Goal: Task Accomplishment & Management: Manage account settings

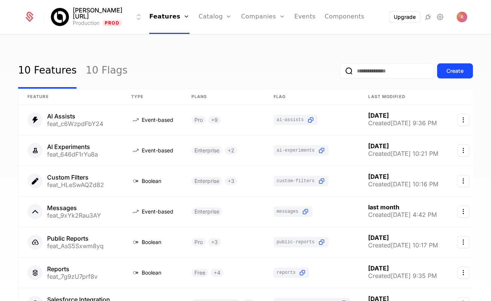
click at [215, 12] on link "Catalog" at bounding box center [216, 17] width 34 height 34
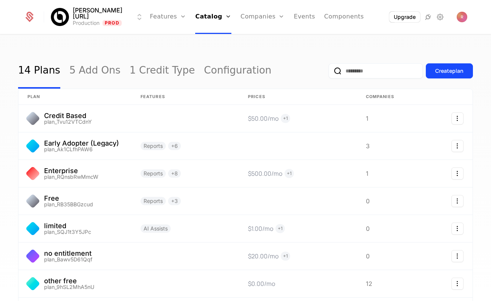
click at [241, 16] on link "Companies" at bounding box center [263, 17] width 44 height 34
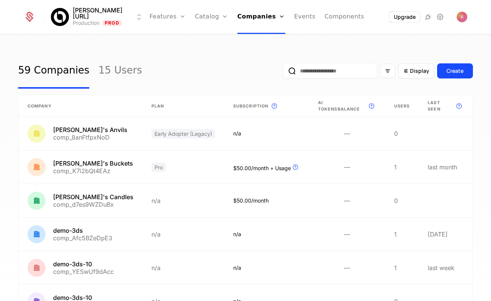
click at [199, 18] on link "Catalog" at bounding box center [212, 17] width 34 height 34
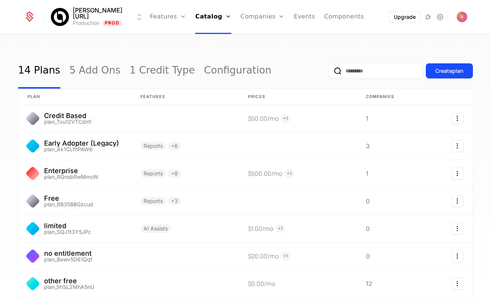
click at [245, 16] on link "Companies" at bounding box center [263, 17] width 44 height 34
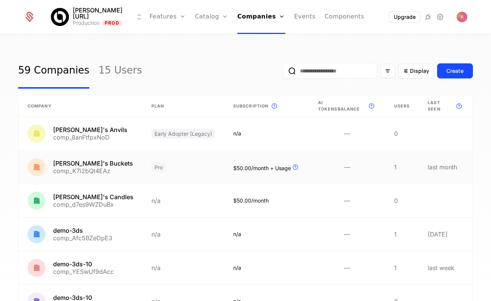
scroll to position [199, 0]
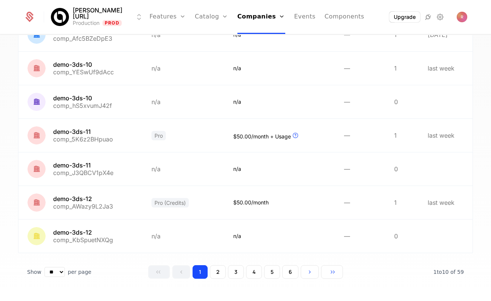
click at [288, 272] on button "6" at bounding box center [290, 272] width 16 height 14
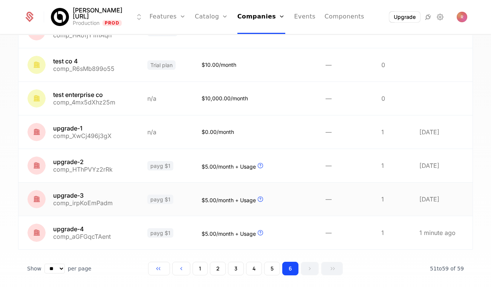
scroll to position [166, 0]
click at [98, 230] on link at bounding box center [78, 232] width 120 height 33
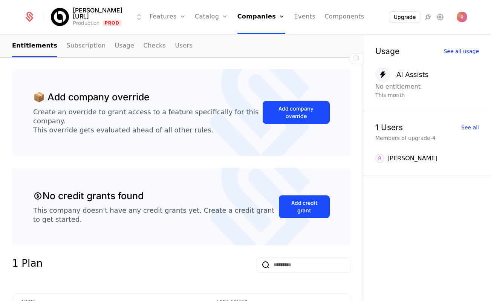
scroll to position [31, 0]
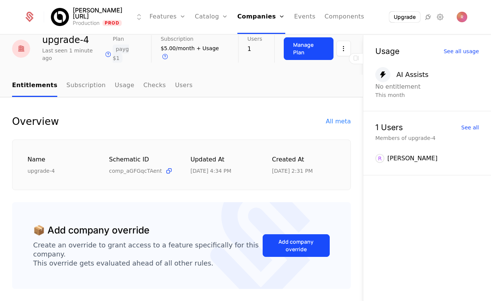
click at [116, 79] on link "Usage" at bounding box center [125, 86] width 20 height 22
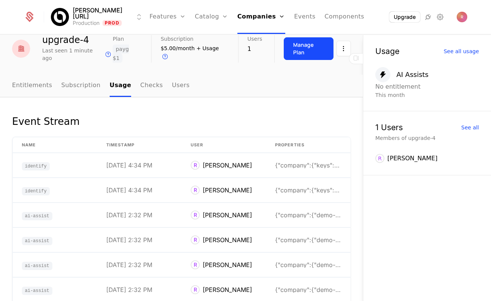
click at [39, 81] on link "Entitlements" at bounding box center [32, 86] width 40 height 22
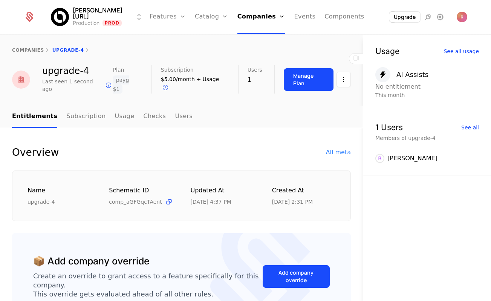
click at [115, 113] on link "Usage" at bounding box center [125, 117] width 20 height 22
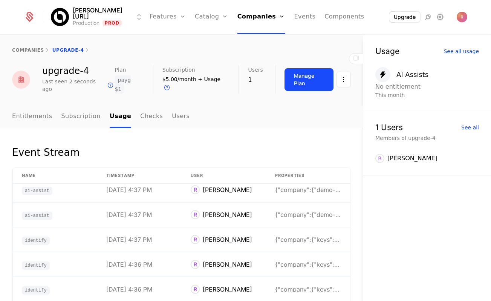
scroll to position [37, 0]
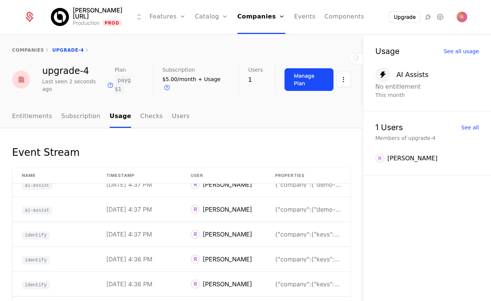
click at [28, 108] on link "Entitlements" at bounding box center [32, 117] width 40 height 22
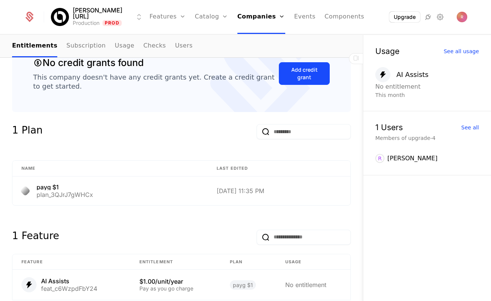
scroll to position [356, 0]
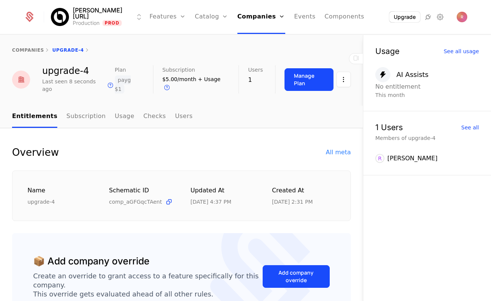
click at [115, 106] on link "Usage" at bounding box center [125, 117] width 20 height 22
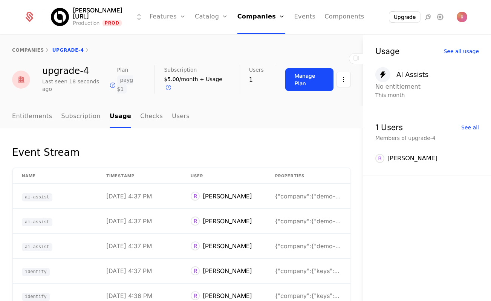
click at [158, 12] on link "Features" at bounding box center [168, 17] width 36 height 34
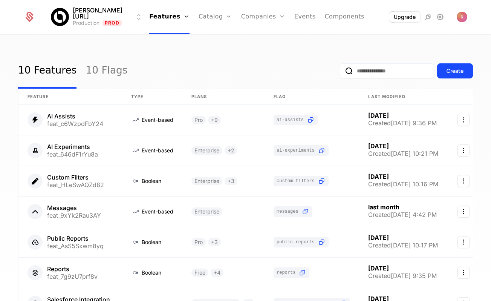
click at [203, 22] on link "Catalog" at bounding box center [216, 17] width 34 height 34
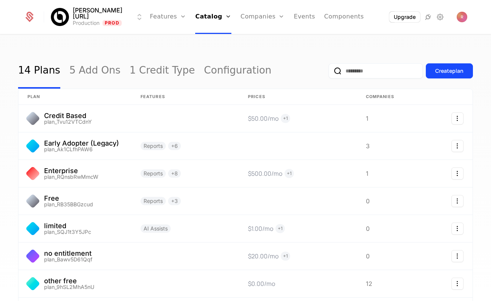
click at [166, 22] on link "Features" at bounding box center [168, 17] width 36 height 34
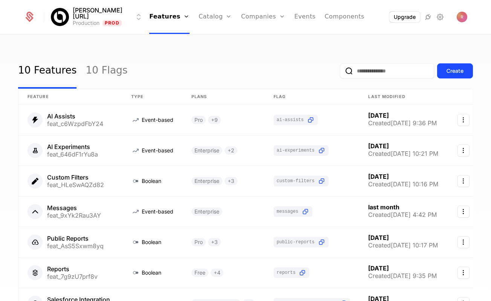
click at [261, 21] on link "Companies" at bounding box center [263, 17] width 44 height 34
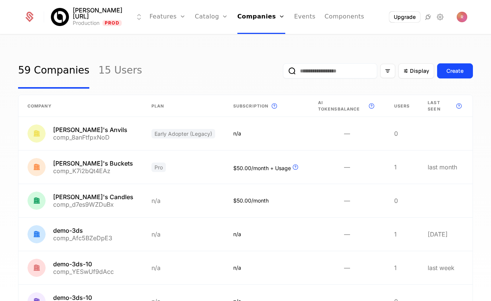
click at [197, 12] on link "Catalog" at bounding box center [212, 17] width 34 height 34
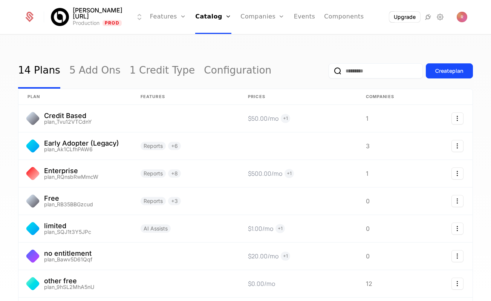
click at [164, 16] on link "Features" at bounding box center [168, 17] width 36 height 34
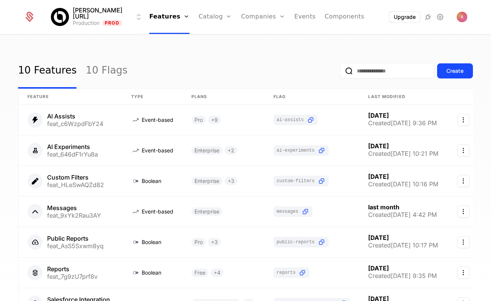
click at [215, 40] on link "Plans" at bounding box center [227, 37] width 39 height 6
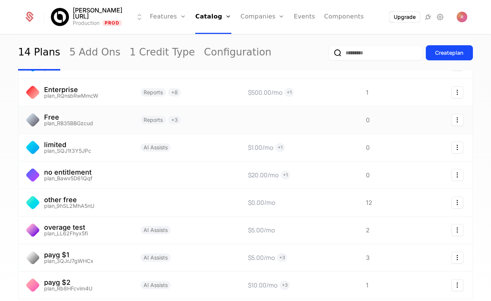
scroll to position [143, 0]
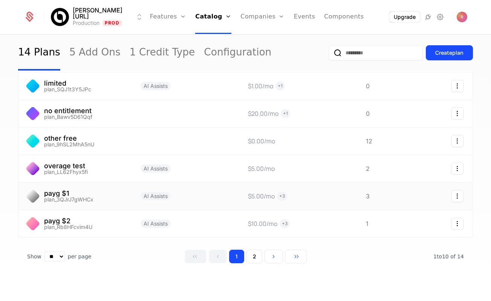
click at [94, 183] on link at bounding box center [74, 196] width 113 height 27
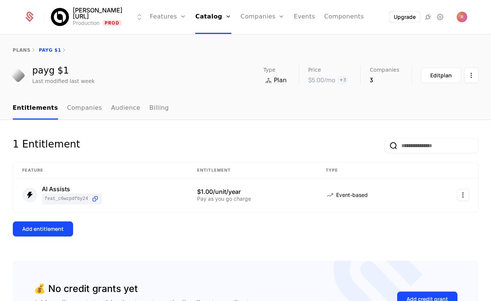
click at [72, 114] on link "Companies" at bounding box center [84, 108] width 35 height 22
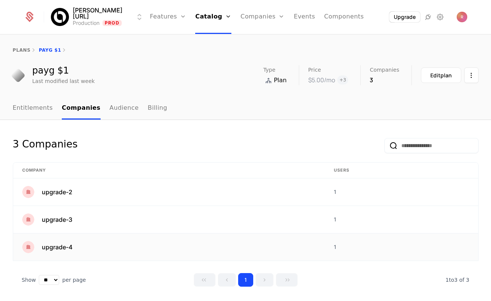
click at [66, 256] on td "upgrade-4" at bounding box center [169, 246] width 312 height 27
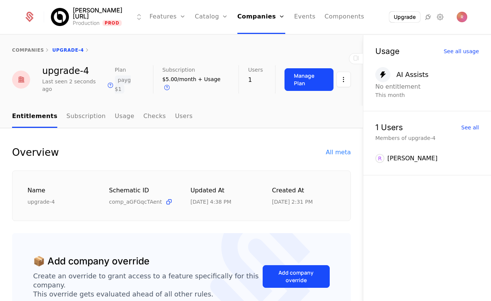
click at [343, 75] on html "Billy.ai Production Prod Features Features Flags Catalog Plans Add Ons Credits …" at bounding box center [245, 150] width 491 height 301
click at [196, 141] on html "Billy.ai Production Prod Features Features Flags Catalog Plans Add Ons Credits …" at bounding box center [245, 150] width 491 height 301
click at [204, 38] on link "Plans" at bounding box center [223, 37] width 39 height 6
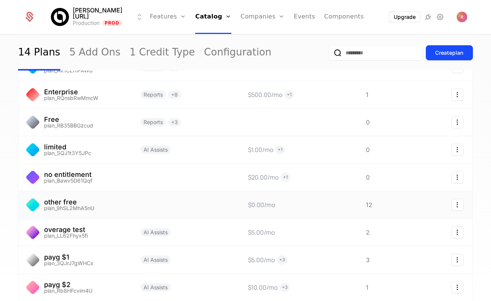
scroll to position [103, 0]
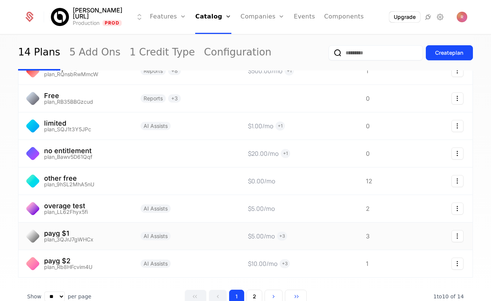
click at [135, 238] on link at bounding box center [185, 235] width 107 height 27
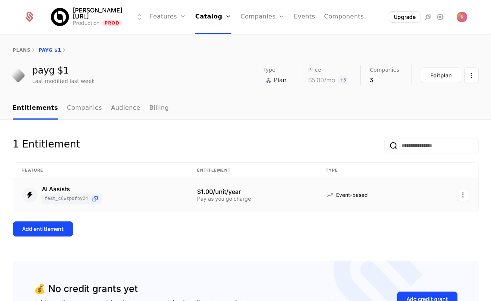
click at [464, 201] on td at bounding box center [452, 195] width 54 height 34
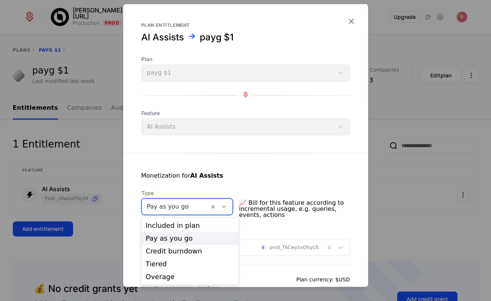
click at [175, 207] on div at bounding box center [175, 206] width 57 height 11
click at [160, 282] on div "Overage" at bounding box center [189, 276] width 97 height 13
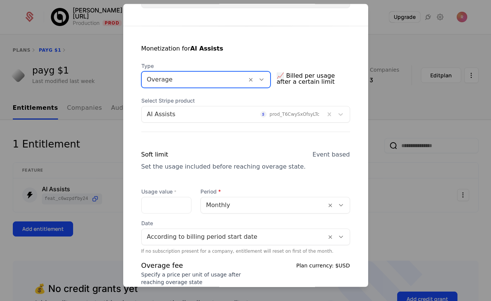
scroll to position [151, 0]
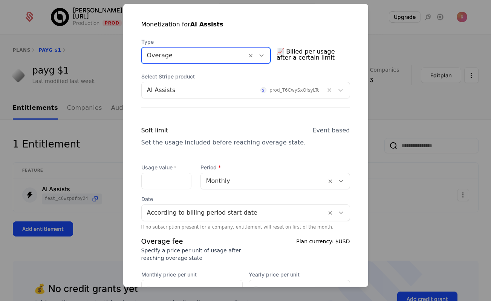
click at [168, 189] on div "Usage value * Period Monthly Date According to billing period start date If no …" at bounding box center [245, 250] width 209 height 172
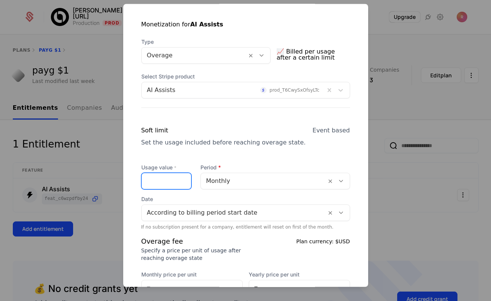
click at [168, 185] on input "Usage value *" at bounding box center [166, 181] width 49 height 16
type input "*"
click at [222, 144] on div "Set the usage included before reaching overage state." at bounding box center [223, 142] width 165 height 9
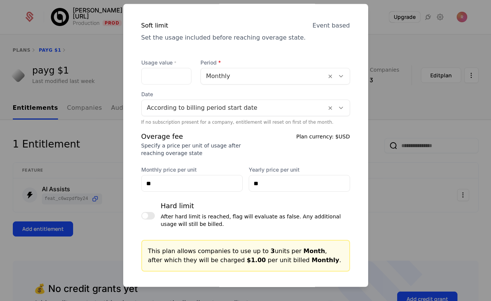
scroll to position [352, 0]
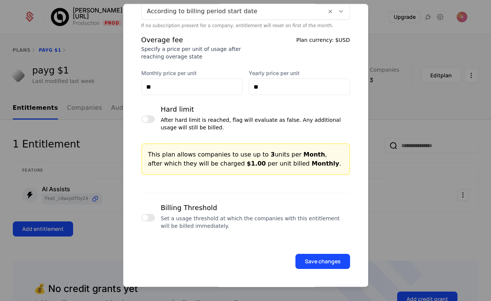
click at [331, 264] on button "Save changes" at bounding box center [323, 261] width 55 height 15
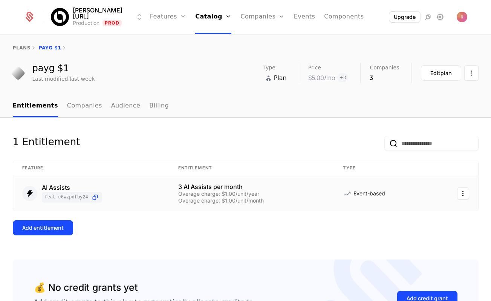
scroll to position [0, 0]
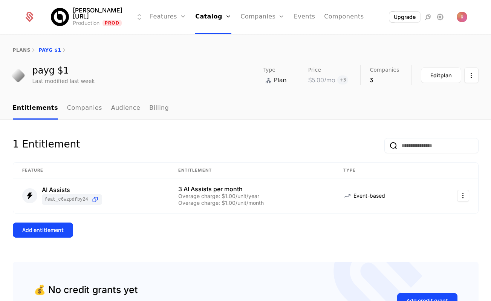
click at [255, 23] on link "Companies" at bounding box center [263, 17] width 44 height 34
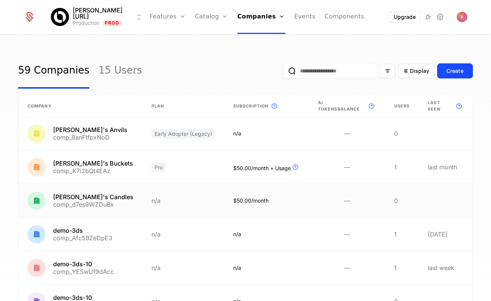
scroll to position [199, 0]
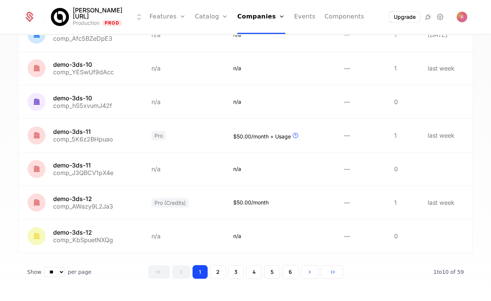
click at [293, 271] on button "6" at bounding box center [290, 272] width 16 height 14
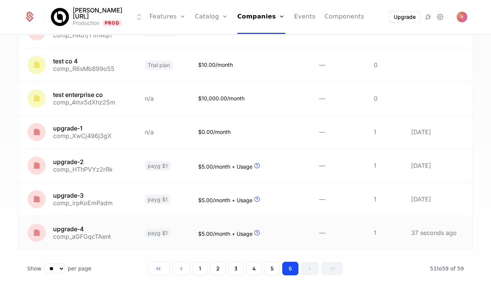
scroll to position [166, 0]
click at [104, 235] on link at bounding box center [76, 232] width 117 height 33
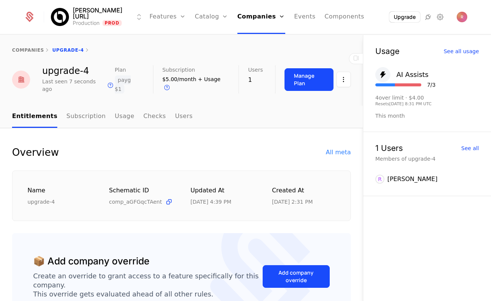
click at [239, 17] on link "Companies" at bounding box center [262, 17] width 48 height 34
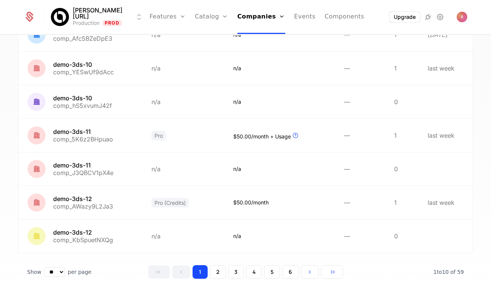
click at [298, 267] on button "6" at bounding box center [290, 272] width 16 height 14
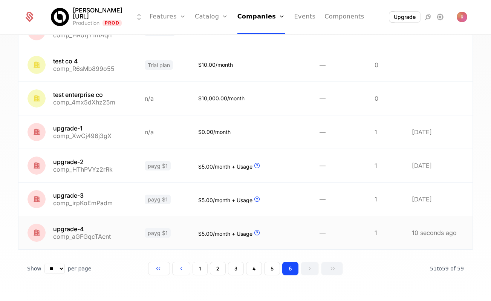
click at [116, 236] on link at bounding box center [76, 232] width 117 height 33
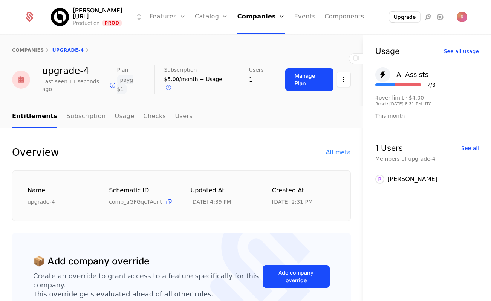
click at [244, 11] on link "Companies" at bounding box center [262, 17] width 48 height 34
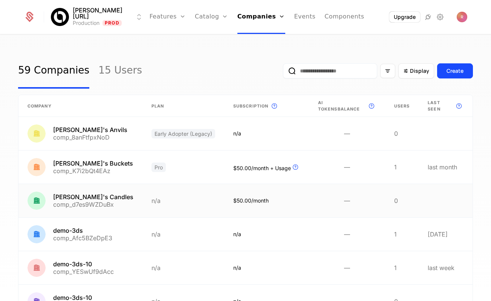
scroll to position [199, 0]
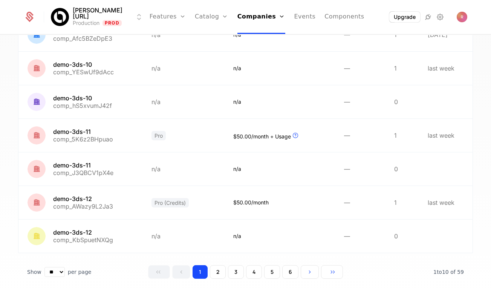
click at [290, 267] on button "6" at bounding box center [290, 272] width 16 height 14
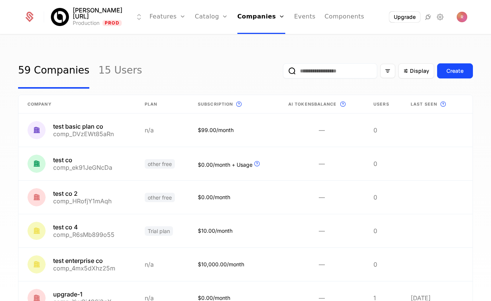
click at [204, 38] on link "Plans" at bounding box center [223, 37] width 39 height 6
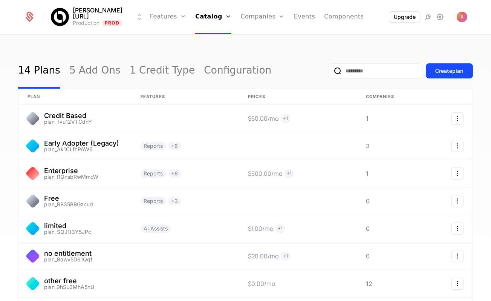
click at [444, 71] on div "Create plan" at bounding box center [450, 71] width 28 height 8
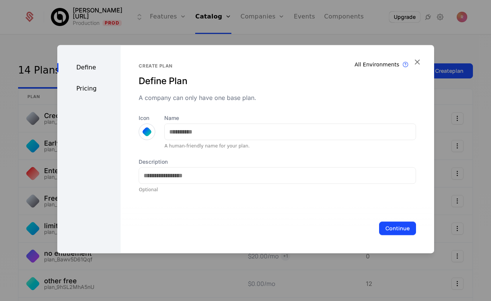
click at [276, 39] on div at bounding box center [245, 150] width 491 height 301
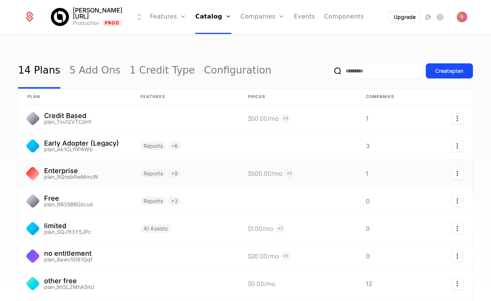
scroll to position [143, 0]
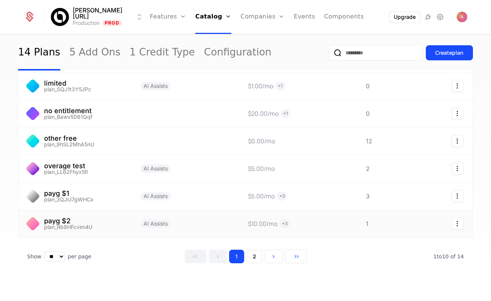
click at [140, 223] on link at bounding box center [185, 223] width 107 height 27
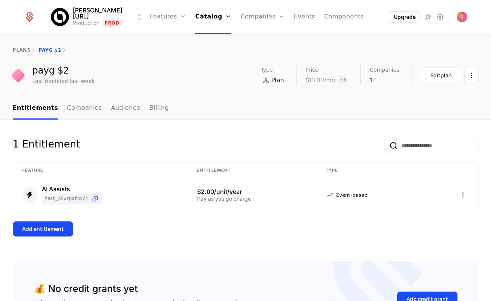
click at [435, 74] on div "Edit plan" at bounding box center [441, 76] width 21 height 8
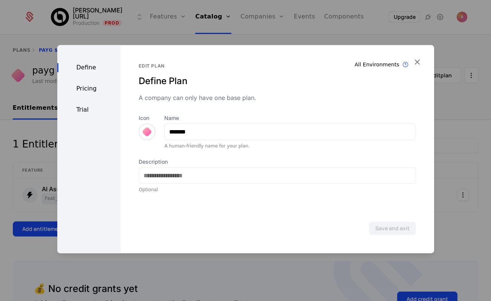
click at [88, 83] on div "Define Pricing Trial" at bounding box center [89, 149] width 64 height 208
click at [32, 205] on div at bounding box center [245, 150] width 491 height 301
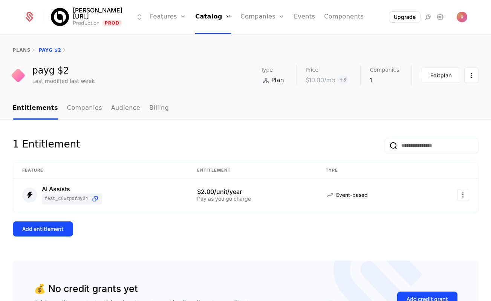
click at [439, 78] on div "Edit plan" at bounding box center [441, 76] width 21 height 8
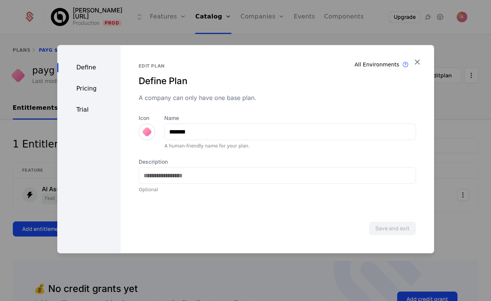
click at [94, 90] on div "Pricing" at bounding box center [89, 88] width 64 height 9
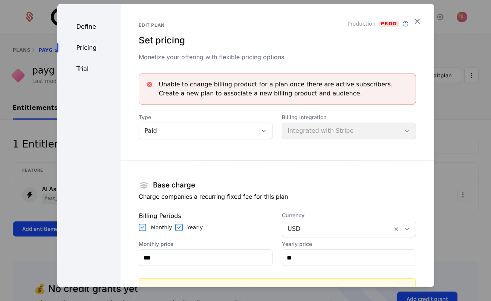
click at [58, 152] on div "Define Pricing Trial" at bounding box center [89, 213] width 64 height 419
click at [48, 158] on div at bounding box center [245, 150] width 491 height 301
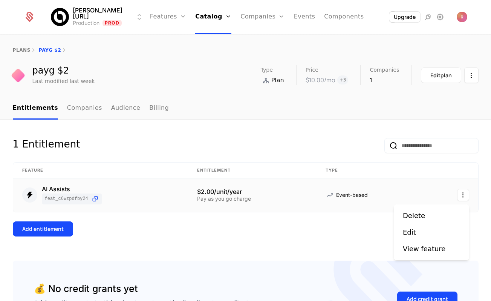
click at [467, 197] on html "Billy.ai Production Prod Features Features Flags Catalog Plans Add Ons Credits …" at bounding box center [245, 150] width 491 height 301
click at [409, 229] on div "Edit" at bounding box center [409, 232] width 13 height 11
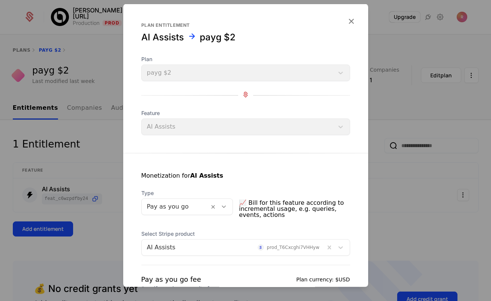
click at [179, 209] on div at bounding box center [175, 206] width 57 height 11
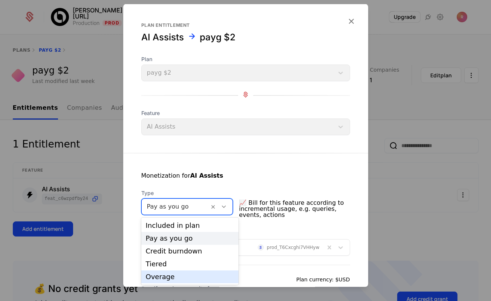
click at [152, 276] on div "Overage" at bounding box center [190, 276] width 88 height 7
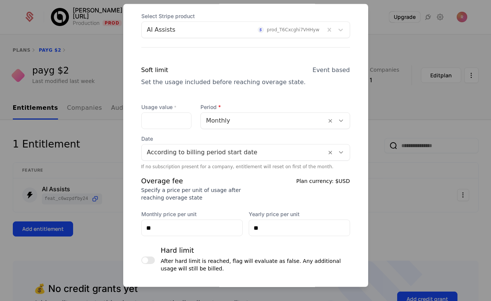
scroll to position [229, 0]
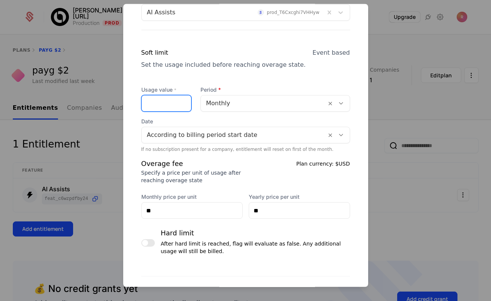
click at [167, 106] on input "Usage value *" at bounding box center [166, 104] width 49 height 16
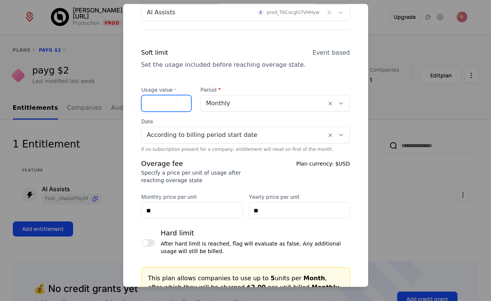
type input "*"
click at [200, 73] on div "Soft limit Set the usage included before reaching overage state." at bounding box center [223, 63] width 165 height 29
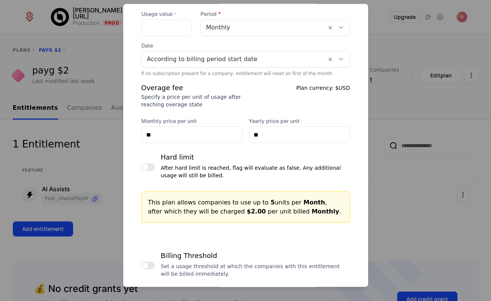
scroll to position [352, 0]
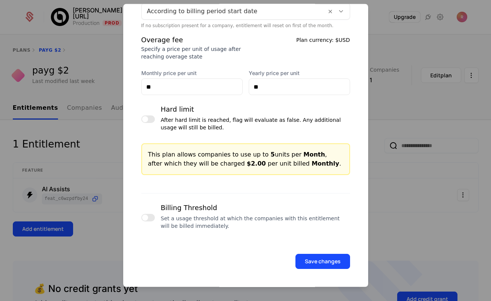
click at [327, 256] on button "Save changes" at bounding box center [323, 261] width 55 height 15
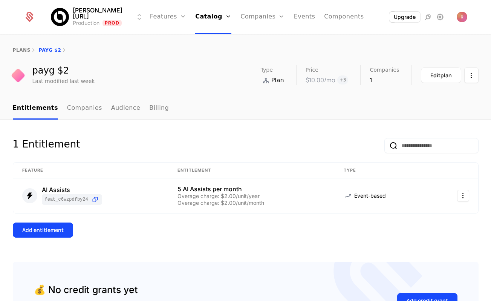
click at [247, 23] on link "Companies" at bounding box center [263, 17] width 44 height 34
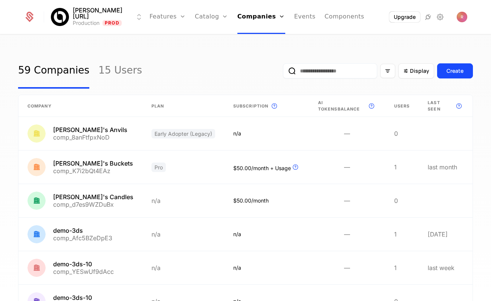
drag, startPoint x: 277, startPoint y: 164, endPoint x: 244, endPoint y: 3, distance: 165.2
click at [254, 21] on link "Companies" at bounding box center [262, 17] width 48 height 34
click at [204, 40] on link "Plans" at bounding box center [223, 37] width 39 height 6
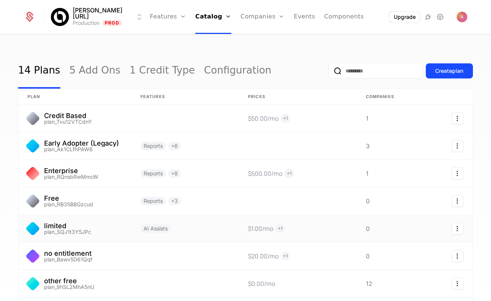
scroll to position [143, 0]
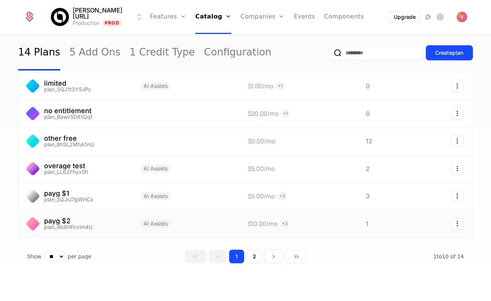
click at [130, 226] on link at bounding box center [74, 223] width 113 height 27
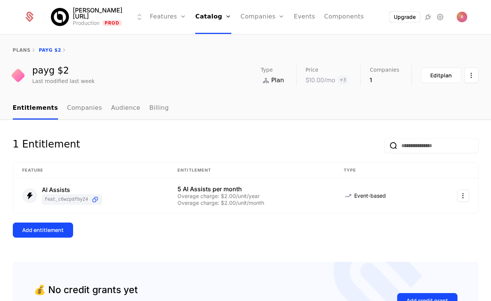
click at [432, 75] on div "Edit plan" at bounding box center [441, 76] width 21 height 8
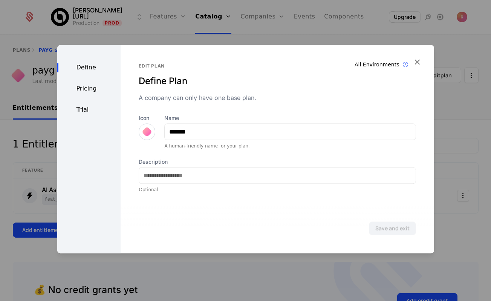
click at [84, 94] on div "Define Pricing Trial" at bounding box center [89, 149] width 64 height 208
click at [84, 90] on div "Pricing" at bounding box center [89, 88] width 64 height 9
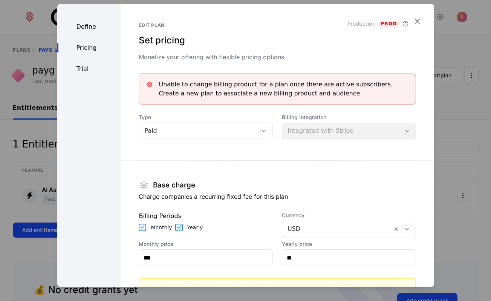
click at [79, 32] on div "Define Pricing Trial" at bounding box center [89, 213] width 64 height 419
click at [84, 25] on div "Define" at bounding box center [89, 26] width 64 height 9
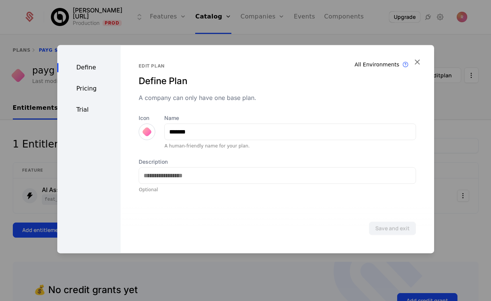
click at [12, 202] on div at bounding box center [245, 150] width 491 height 301
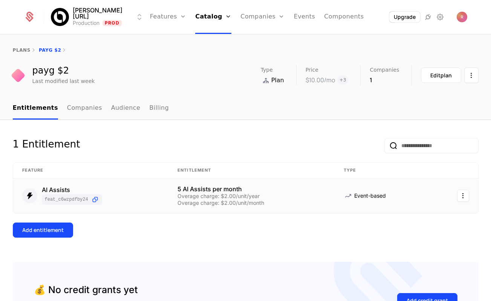
click at [462, 201] on html "Billy.ai Production Prod Features Features Flags Catalog Plans Add Ons Credits …" at bounding box center [245, 150] width 491 height 301
click at [405, 233] on div "Edit" at bounding box center [409, 233] width 13 height 11
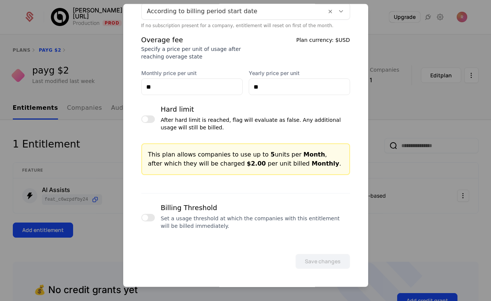
scroll to position [154, 0]
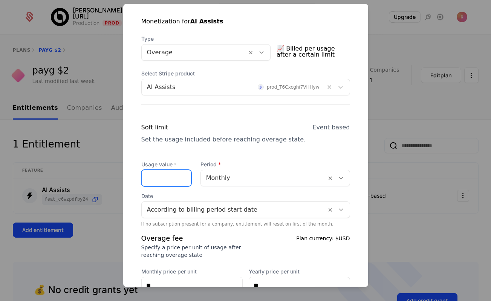
drag, startPoint x: 156, startPoint y: 178, endPoint x: 129, endPoint y: 176, distance: 27.2
click at [129, 176] on div "Monetization for AI Assists Type Overage 📈 Billed per usage after a certain lim…" at bounding box center [245, 215] width 245 height 432
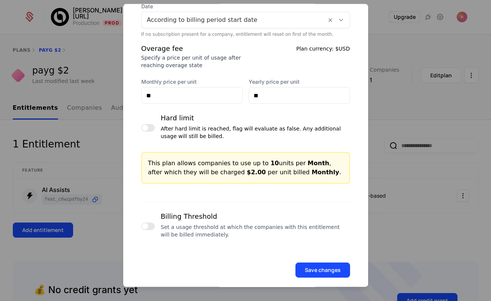
type input "**"
click at [311, 270] on button "Save changes" at bounding box center [323, 270] width 55 height 15
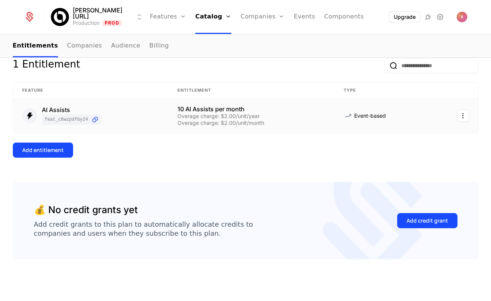
scroll to position [0, 0]
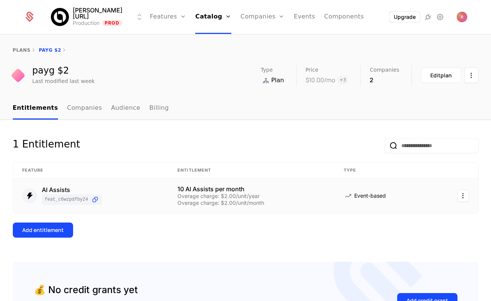
click at [241, 15] on link "Companies" at bounding box center [263, 17] width 44 height 34
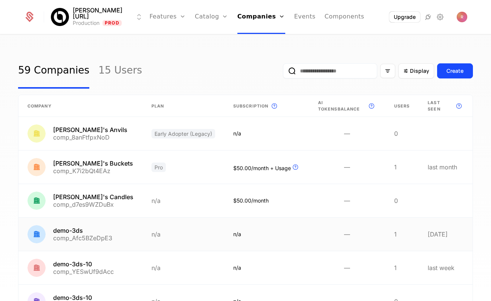
scroll to position [199, 0]
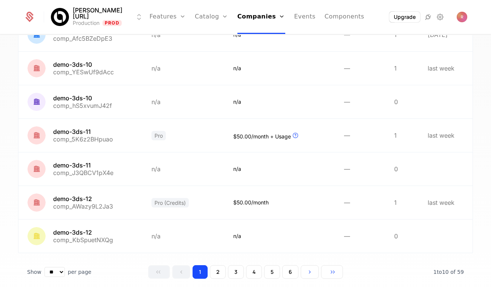
click at [287, 266] on button "6" at bounding box center [290, 272] width 16 height 14
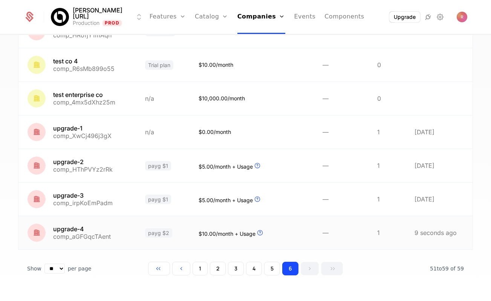
click at [127, 225] on link at bounding box center [77, 232] width 118 height 33
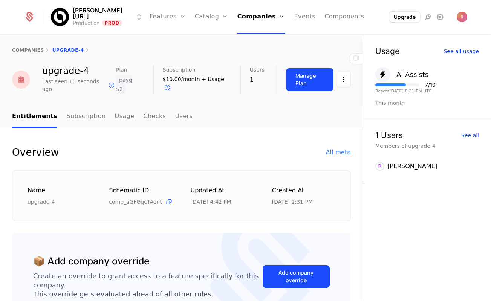
scroll to position [369, 0]
click at [87, 115] on link "Subscription" at bounding box center [85, 117] width 39 height 22
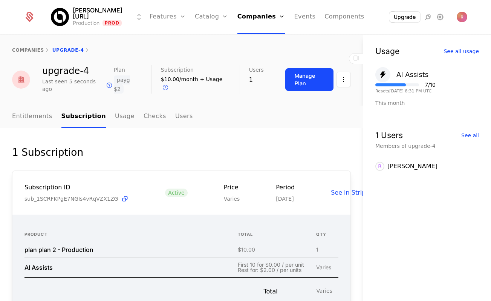
click at [144, 115] on link "Checks" at bounding box center [155, 117] width 23 height 22
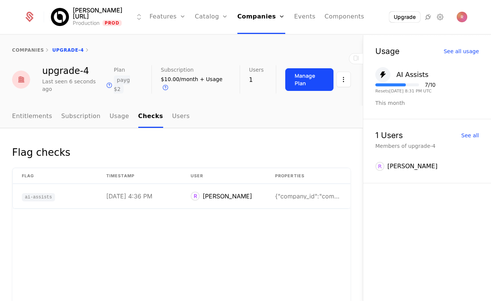
click at [117, 114] on link "Usage" at bounding box center [120, 117] width 20 height 22
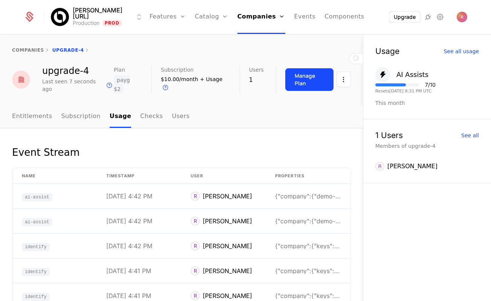
click at [33, 112] on link "Entitlements" at bounding box center [32, 117] width 40 height 22
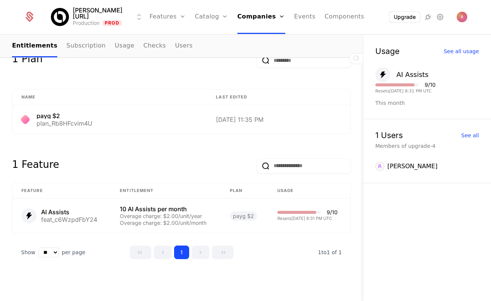
scroll to position [360, 0]
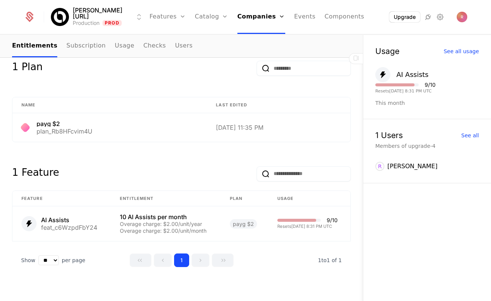
click at [127, 45] on ul "Entitlements Subscription Usage Checks Users" at bounding box center [102, 46] width 181 height 22
click at [118, 48] on link "Usage" at bounding box center [125, 46] width 20 height 22
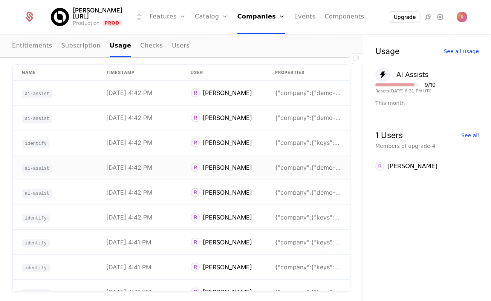
scroll to position [77, 0]
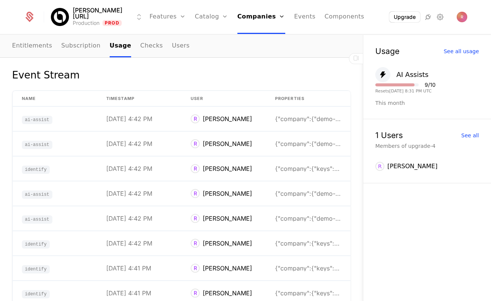
click at [39, 46] on link "Entitlements" at bounding box center [32, 46] width 40 height 22
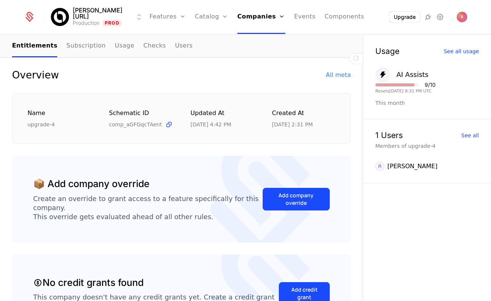
scroll to position [342, 0]
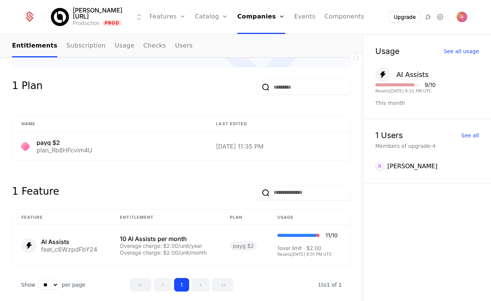
click at [84, 46] on link "Subscription" at bounding box center [85, 46] width 39 height 22
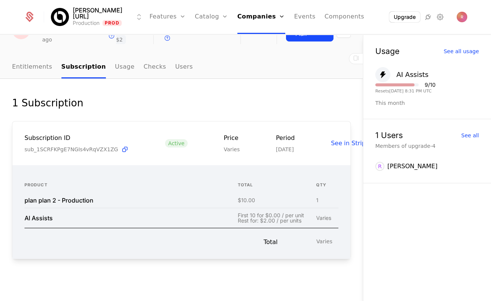
click at [36, 56] on link "Entitlements" at bounding box center [32, 67] width 40 height 22
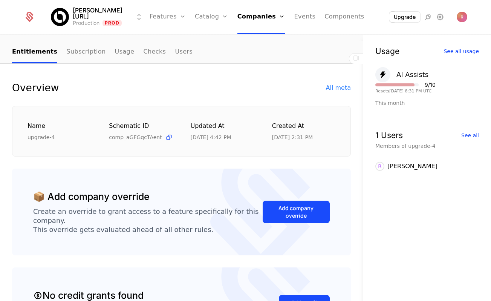
click at [352, 59] on icon at bounding box center [356, 58] width 9 height 9
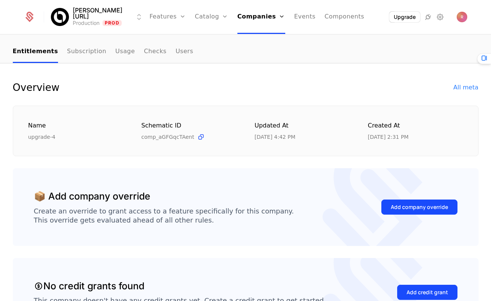
click at [481, 58] on icon at bounding box center [484, 58] width 9 height 9
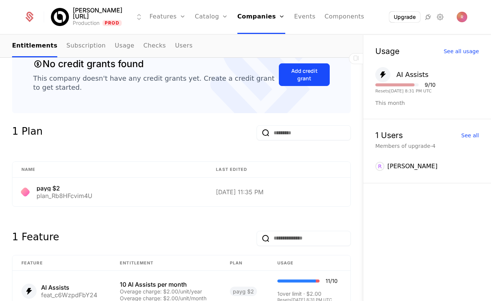
scroll to position [374, 0]
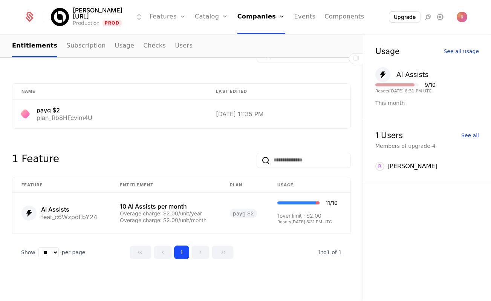
click at [85, 40] on link "Subscription" at bounding box center [85, 46] width 39 height 22
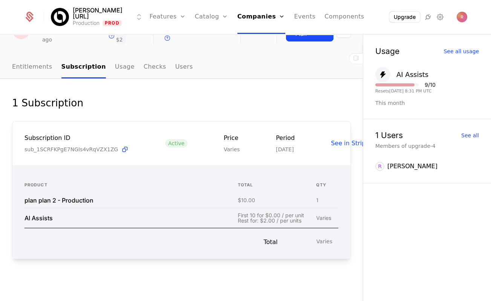
click at [117, 56] on link "Usage" at bounding box center [125, 67] width 20 height 22
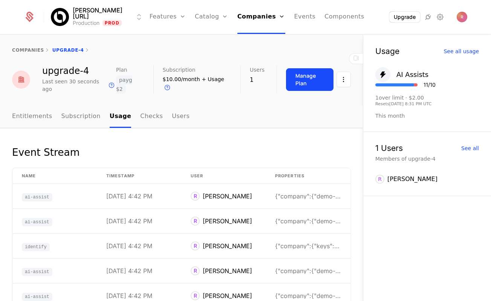
click at [307, 78] on div "Manage Plan" at bounding box center [310, 79] width 29 height 15
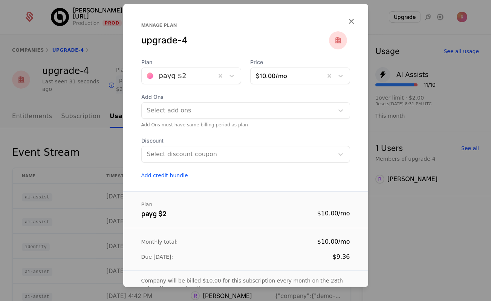
scroll to position [48, 0]
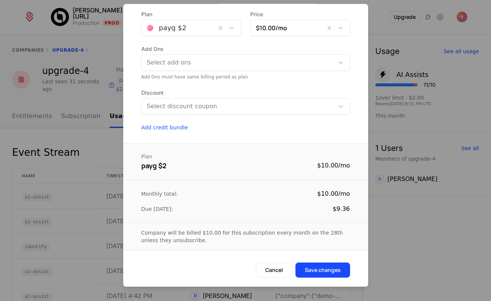
click at [90, 144] on div at bounding box center [245, 150] width 491 height 301
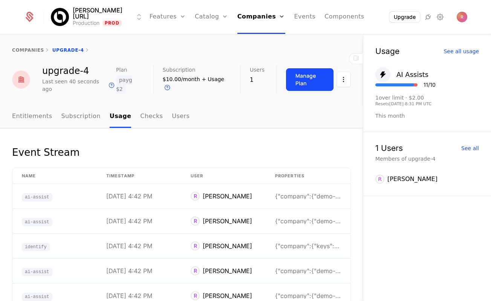
click at [15, 117] on link "Entitlements" at bounding box center [32, 117] width 40 height 22
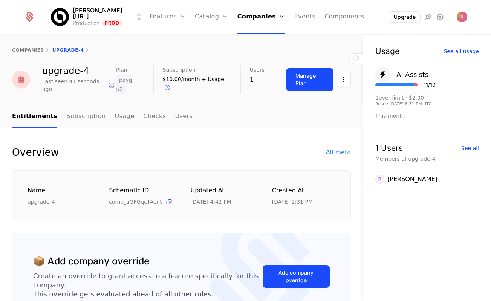
click at [294, 64] on div "companies upgrade-4" at bounding box center [181, 50] width 363 height 30
click at [291, 81] on button "Manage Plan" at bounding box center [310, 79] width 48 height 23
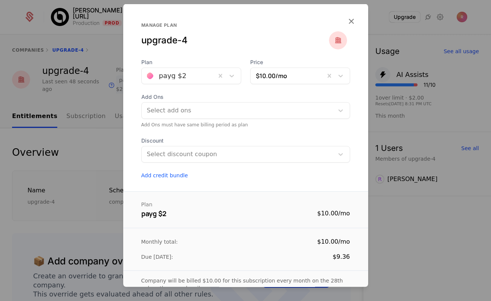
scroll to position [48, 0]
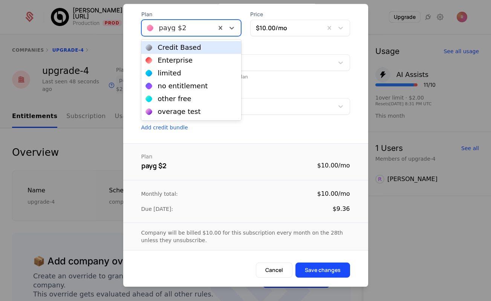
click at [190, 24] on div at bounding box center [179, 28] width 64 height 11
click at [178, 59] on div "Enterprise" at bounding box center [175, 60] width 35 height 7
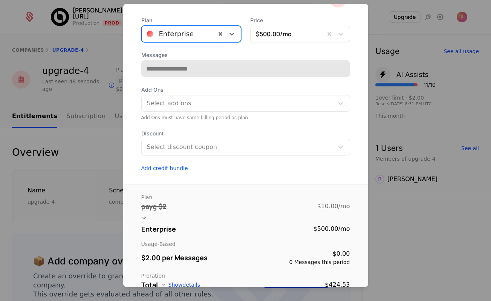
scroll to position [38, 0]
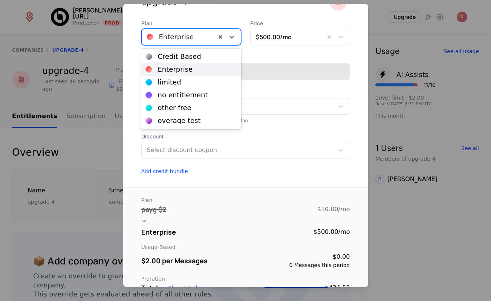
click at [179, 43] on div "Enterprise" at bounding box center [179, 38] width 74 height 14
click at [178, 61] on div "Credit Based" at bounding box center [191, 56] width 100 height 13
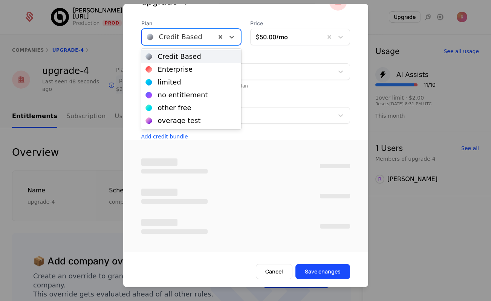
click at [185, 36] on div at bounding box center [179, 37] width 64 height 11
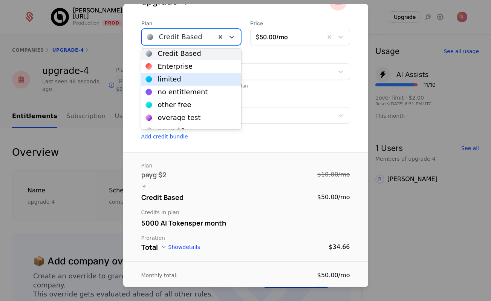
scroll to position [76, 0]
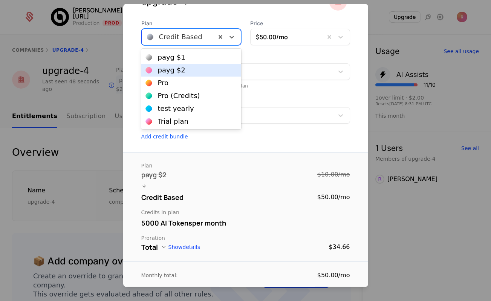
click at [181, 70] on div "payg $2" at bounding box center [172, 70] width 28 height 7
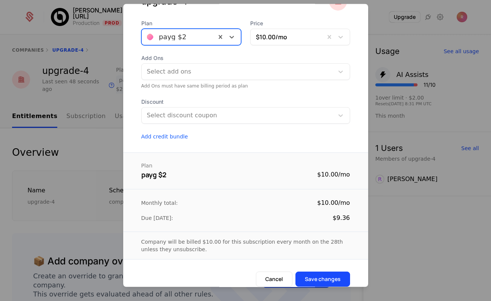
scroll to position [48, 0]
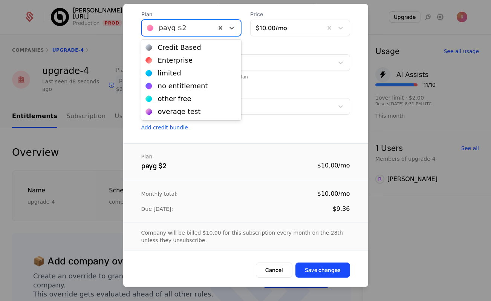
click at [192, 23] on div at bounding box center [179, 28] width 64 height 11
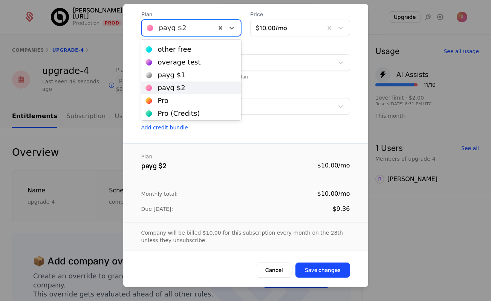
scroll to position [76, 0]
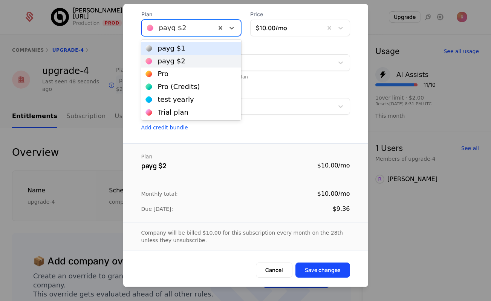
click at [175, 51] on div "payg $1" at bounding box center [172, 48] width 28 height 7
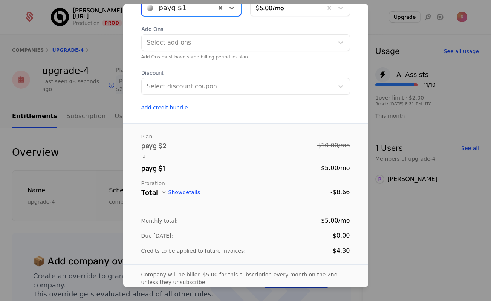
scroll to position [86, 0]
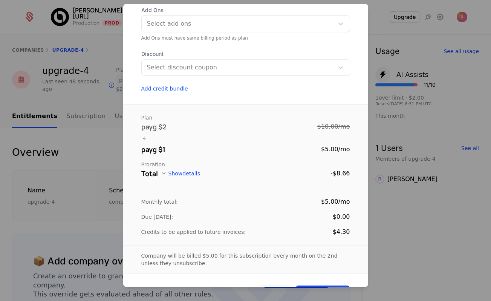
click at [67, 146] on div at bounding box center [245, 150] width 491 height 301
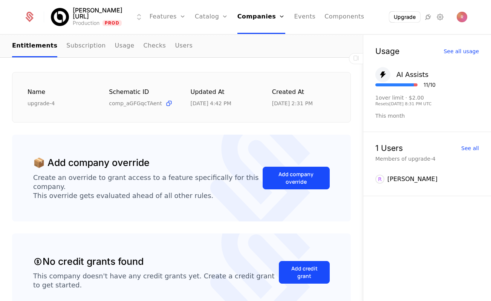
scroll to position [9, 0]
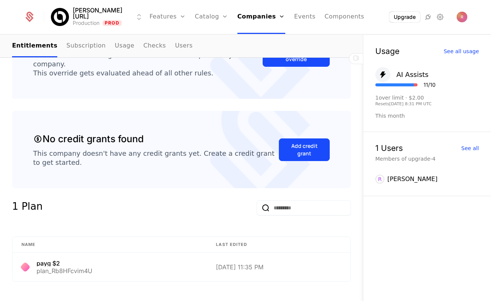
scroll to position [215, 0]
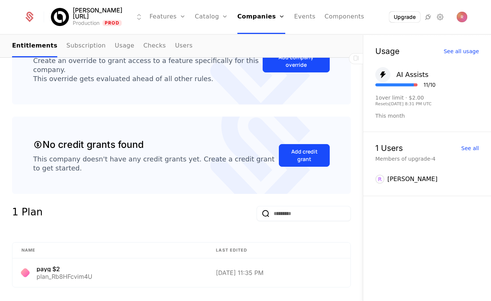
click at [101, 51] on ul "Entitlements Subscription Usage Checks Users" at bounding box center [102, 46] width 181 height 22
click at [115, 47] on link "Usage" at bounding box center [125, 46] width 20 height 22
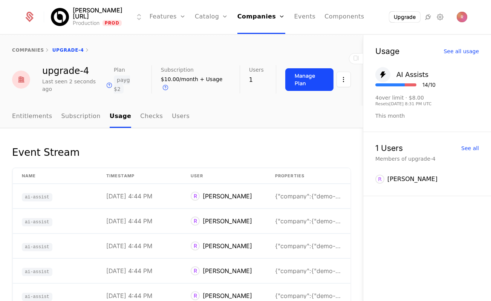
click at [54, 108] on ul "Entitlements Subscription Usage Checks Users" at bounding box center [101, 117] width 178 height 22
click at [24, 112] on link "Entitlements" at bounding box center [32, 117] width 40 height 22
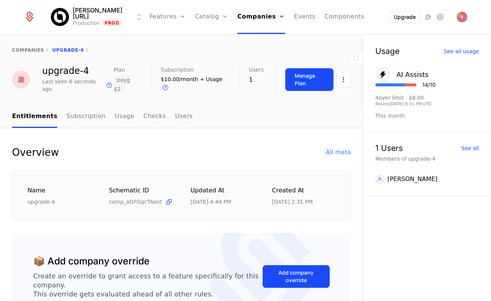
click at [297, 84] on div "Manage Plan" at bounding box center [318, 79] width 66 height 28
click at [297, 73] on div "Manage Plan" at bounding box center [309, 79] width 29 height 15
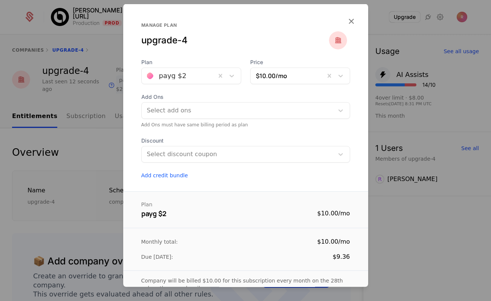
click at [82, 133] on div at bounding box center [245, 150] width 491 height 301
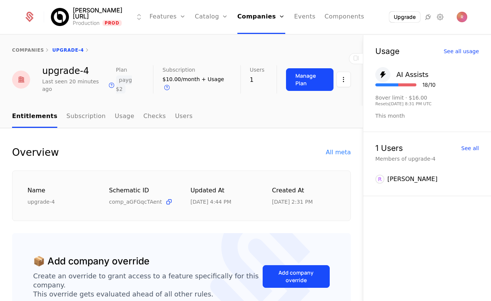
click at [84, 108] on link "Subscription" at bounding box center [85, 117] width 39 height 22
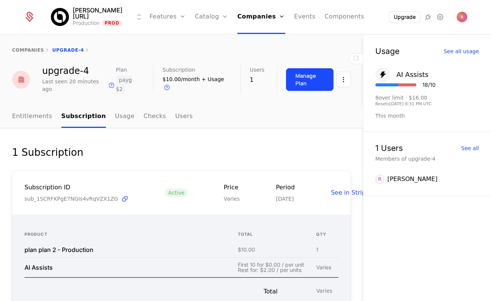
click at [252, 18] on link "Companies" at bounding box center [262, 17] width 48 height 34
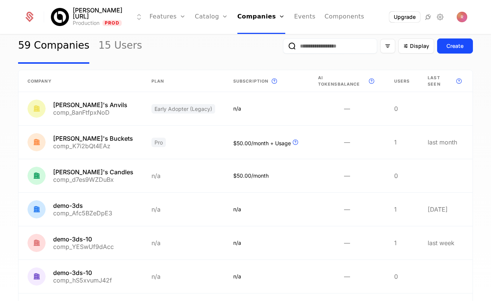
scroll to position [20, 0]
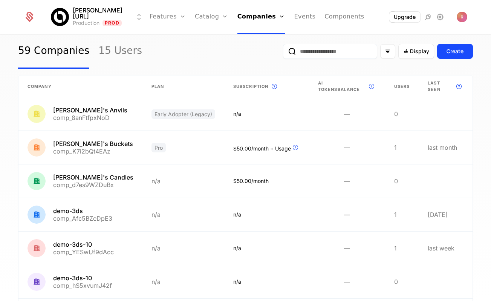
click at [449, 56] on button "Create" at bounding box center [455, 51] width 36 height 15
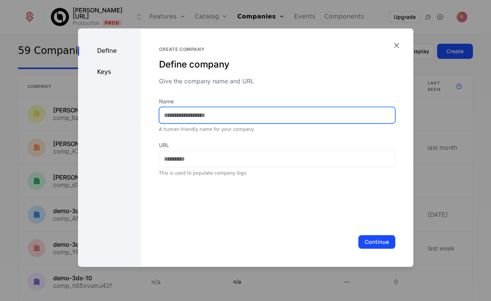
click at [229, 113] on input "Name" at bounding box center [278, 115] width 236 height 16
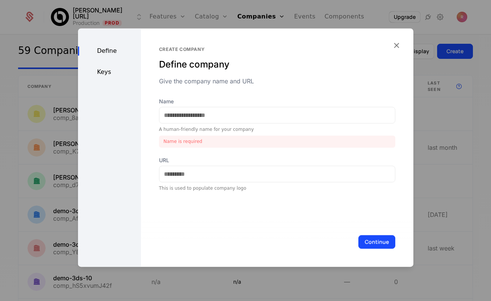
click at [398, 47] on icon "button" at bounding box center [397, 45] width 10 height 10
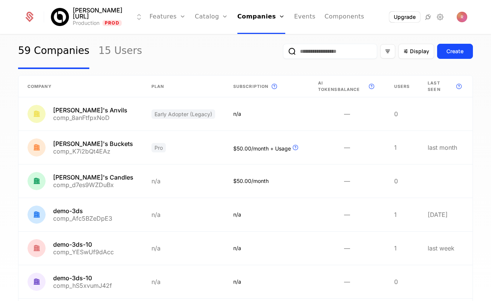
click at [180, 18] on icon "Main" at bounding box center [183, 17] width 6 height 6
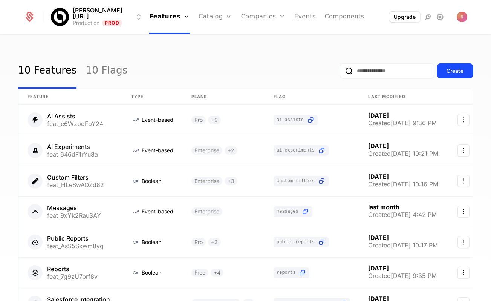
click at [199, 18] on link "Catalog" at bounding box center [216, 17] width 34 height 34
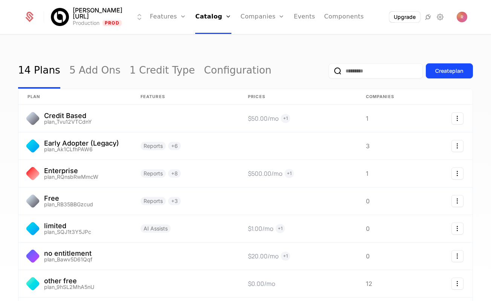
click at [442, 80] on div "Create plan" at bounding box center [401, 70] width 144 height 35
click at [429, 77] on button "Create plan" at bounding box center [449, 70] width 47 height 15
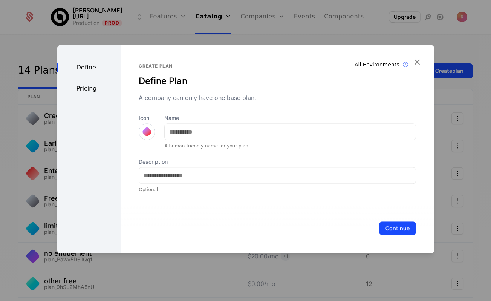
click at [436, 73] on div at bounding box center [245, 150] width 491 height 301
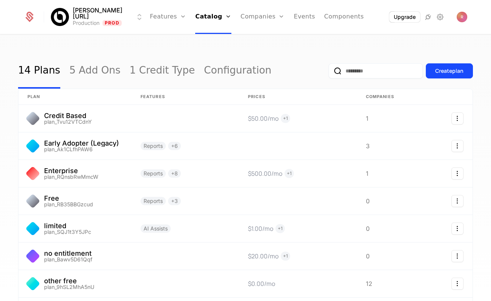
click at [438, 75] on button "Create plan" at bounding box center [449, 70] width 47 height 15
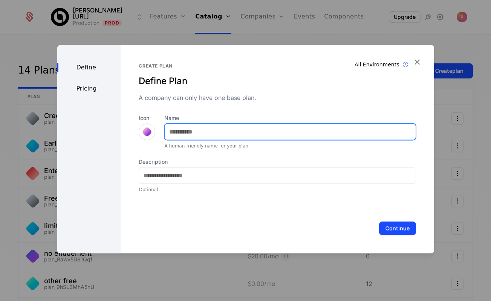
click at [230, 128] on input "Name" at bounding box center [290, 132] width 251 height 16
type input "**********"
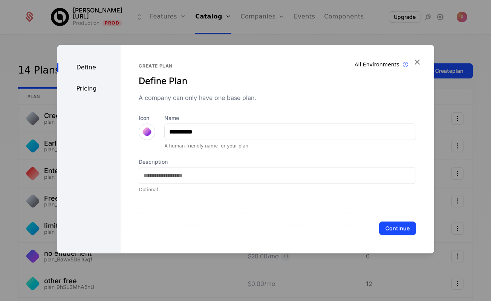
click at [393, 225] on button "Continue" at bounding box center [397, 228] width 37 height 14
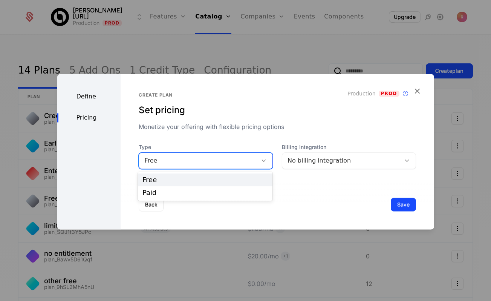
click at [162, 161] on div "Free" at bounding box center [198, 160] width 108 height 9
click at [162, 192] on div "Paid" at bounding box center [206, 192] width 126 height 7
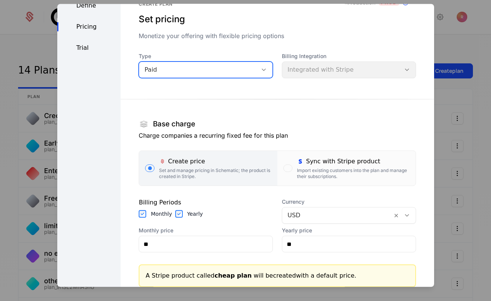
scroll to position [60, 0]
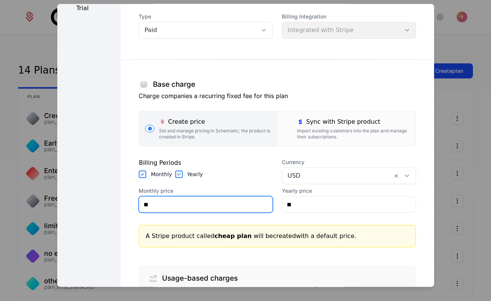
drag, startPoint x: 159, startPoint y: 206, endPoint x: 147, endPoint y: 206, distance: 12.4
click at [147, 206] on input "**" at bounding box center [205, 205] width 133 height 16
type input "**"
click at [254, 153] on section "Base charge Charge companies a recurring fixed fee for this plan Create price S…" at bounding box center [277, 179] width 277 height 262
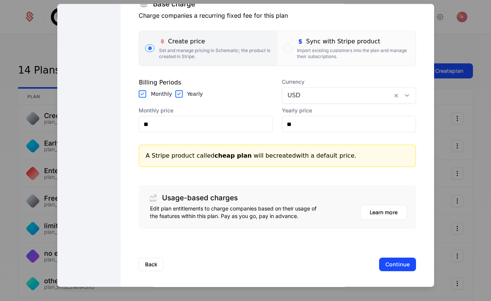
scroll to position [143, 0]
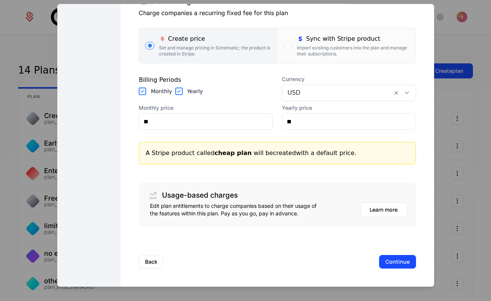
click at [401, 258] on button "Continue" at bounding box center [397, 262] width 37 height 14
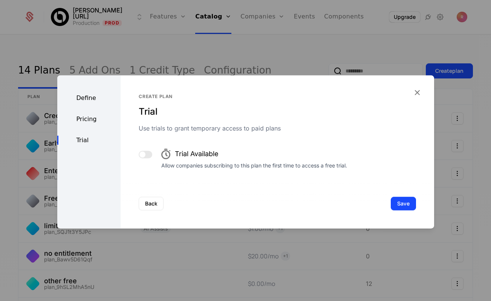
click at [408, 208] on button "Save" at bounding box center [403, 204] width 25 height 14
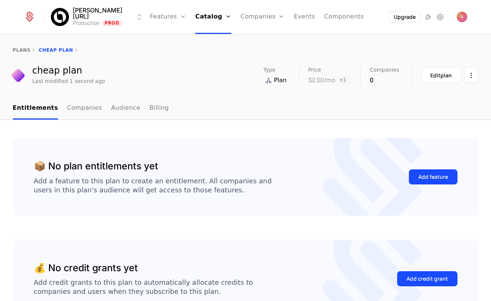
click at [435, 182] on button "Add feature" at bounding box center [433, 176] width 49 height 15
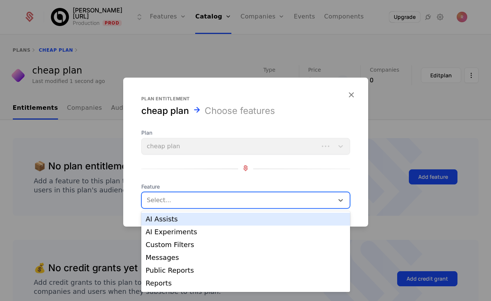
click at [250, 203] on div at bounding box center [237, 200] width 183 height 11
click at [201, 220] on div "AI Assists" at bounding box center [246, 219] width 200 height 7
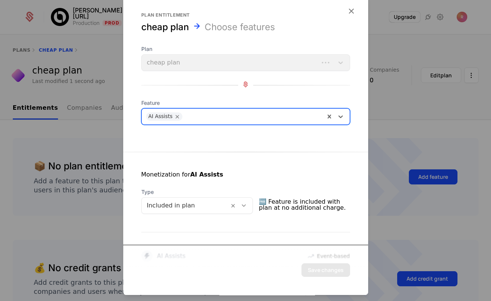
click at [191, 201] on div at bounding box center [185, 205] width 77 height 11
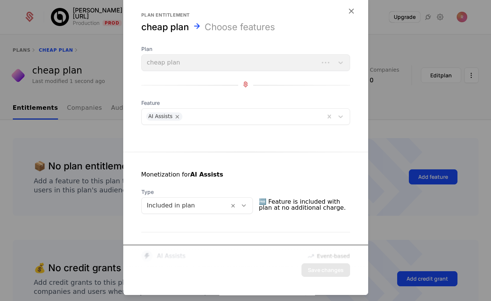
click at [197, 182] on div "Monetization for AI Assists" at bounding box center [245, 179] width 209 height 18
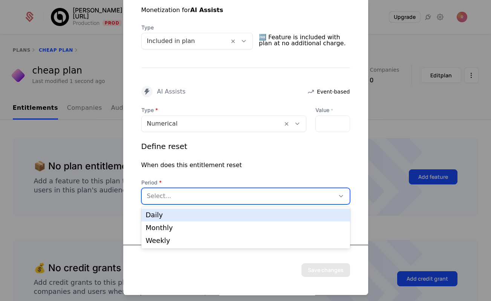
click at [164, 192] on div at bounding box center [238, 196] width 183 height 11
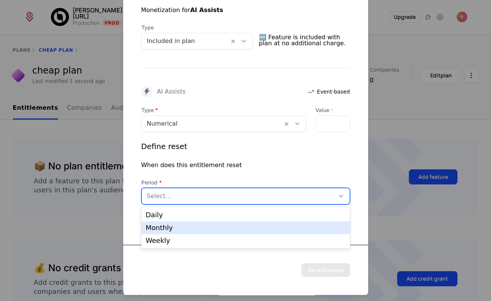
click at [174, 230] on div "Monthly" at bounding box center [246, 227] width 200 height 7
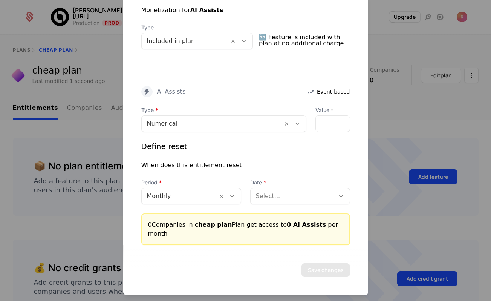
click at [333, 124] on div "*" at bounding box center [333, 123] width 35 height 17
click at [324, 127] on input "*" at bounding box center [320, 124] width 9 height 16
click at [338, 122] on div "**" at bounding box center [333, 123] width 35 height 17
click at [331, 124] on div "**" at bounding box center [333, 123] width 35 height 17
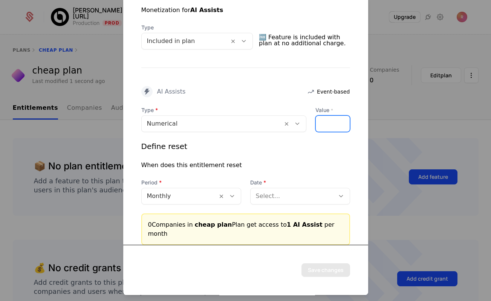
click at [323, 122] on input "*" at bounding box center [320, 124] width 9 height 16
type input "*"
click at [323, 122] on input "*" at bounding box center [320, 124] width 9 height 16
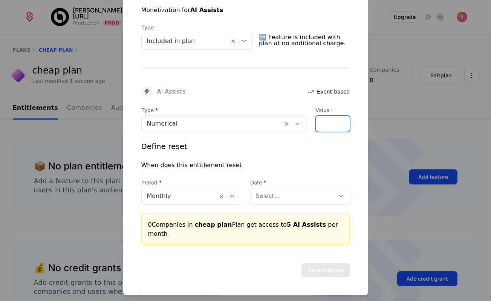
click at [337, 122] on div "*" at bounding box center [333, 123] width 35 height 17
click at [329, 122] on div "*" at bounding box center [333, 123] width 35 height 17
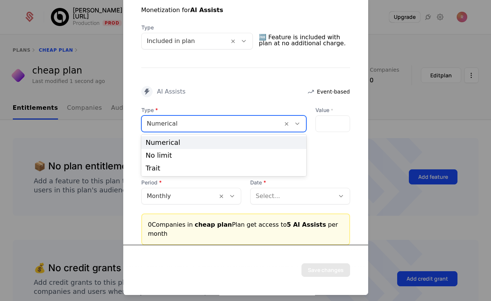
click at [267, 122] on div at bounding box center [212, 123] width 130 height 11
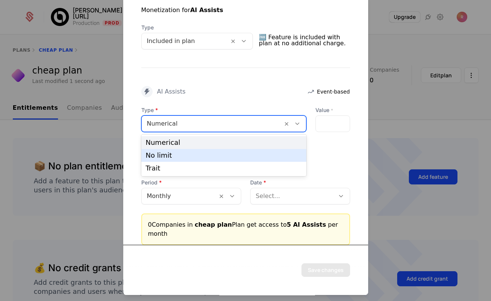
click at [218, 152] on div "No limit" at bounding box center [223, 155] width 165 height 13
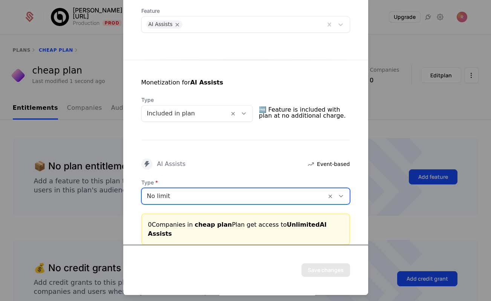
click at [198, 187] on div "Type option No limit, selected. No limit" at bounding box center [245, 192] width 209 height 26
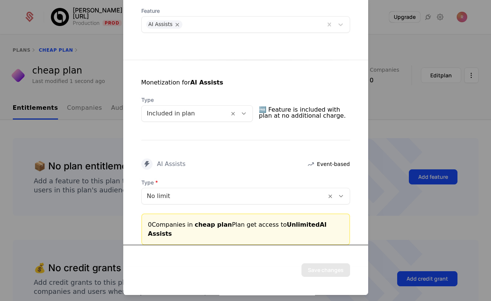
click at [192, 196] on div at bounding box center [234, 196] width 174 height 11
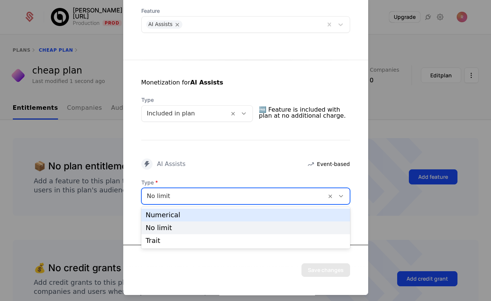
click at [179, 212] on div "Numerical" at bounding box center [246, 215] width 200 height 7
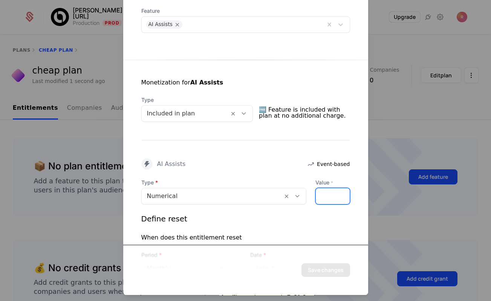
click at [320, 199] on input "*" at bounding box center [320, 196] width 9 height 16
click at [328, 196] on div "*" at bounding box center [333, 196] width 35 height 17
click at [318, 196] on input "*" at bounding box center [320, 196] width 9 height 16
type input "***"
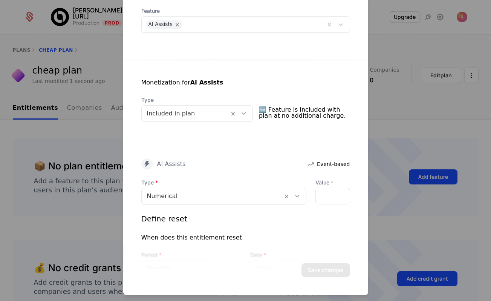
scroll to position [0, 0]
click at [327, 198] on div "***" at bounding box center [333, 196] width 35 height 17
click at [327, 196] on div "***" at bounding box center [333, 196] width 35 height 17
click at [319, 196] on input "***" at bounding box center [320, 196] width 9 height 16
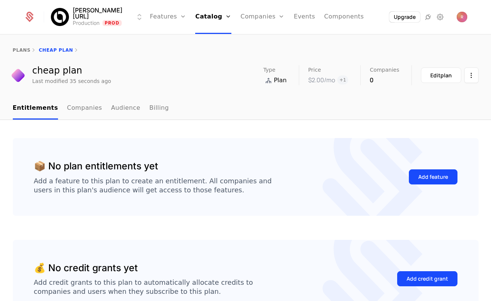
click at [414, 175] on button "Add feature" at bounding box center [433, 176] width 49 height 15
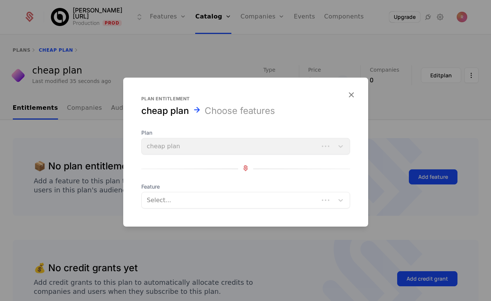
click at [202, 198] on div at bounding box center [230, 200] width 168 height 11
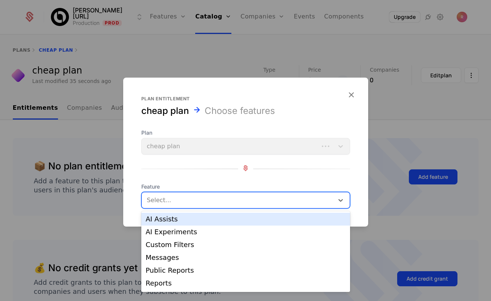
click at [183, 224] on div "AI Assists" at bounding box center [245, 219] width 209 height 13
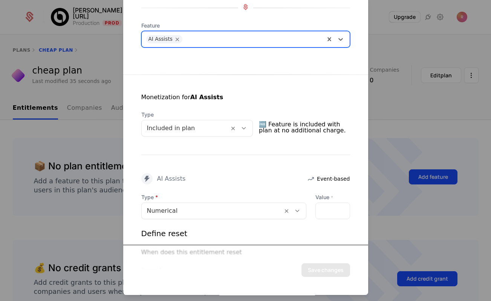
scroll to position [84, 0]
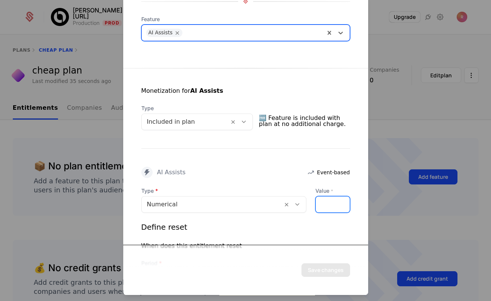
click at [327, 212] on div "*" at bounding box center [333, 204] width 35 height 17
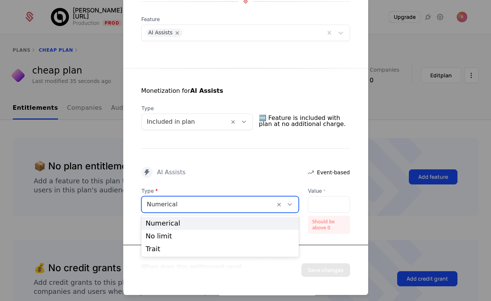
click at [221, 204] on div at bounding box center [208, 204] width 123 height 11
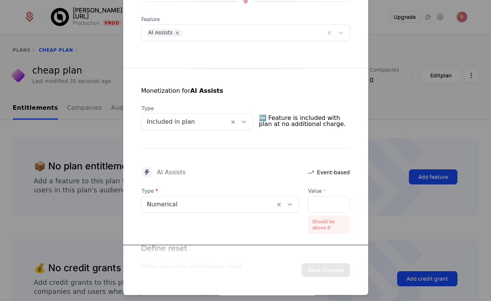
click at [262, 175] on div "AI Assists Event-based" at bounding box center [245, 172] width 209 height 11
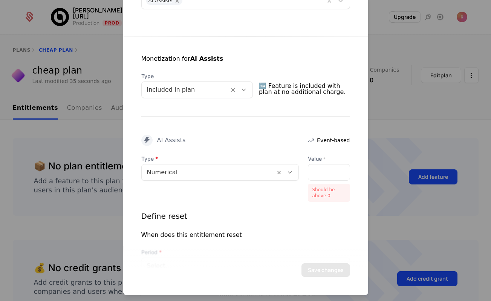
scroll to position [118, 0]
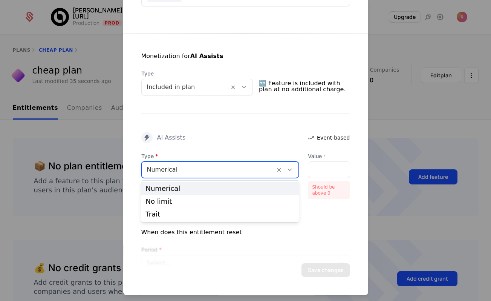
click at [231, 174] on div at bounding box center [208, 169] width 123 height 11
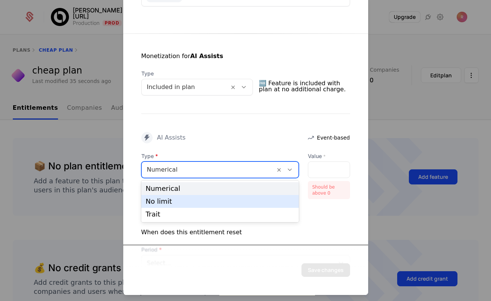
click at [201, 198] on div "No limit" at bounding box center [220, 201] width 149 height 7
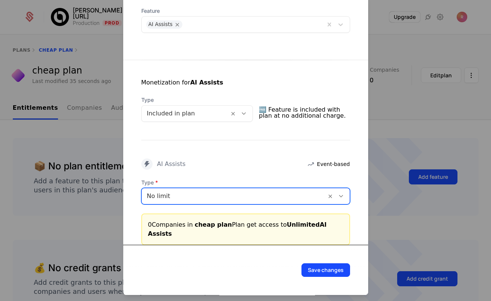
click at [206, 194] on div at bounding box center [234, 196] width 174 height 11
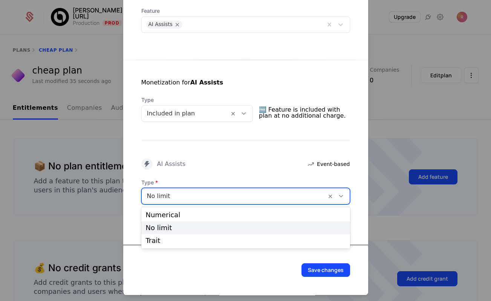
drag, startPoint x: 187, startPoint y: 232, endPoint x: 184, endPoint y: 238, distance: 7.1
click at [187, 232] on div "No limit" at bounding box center [245, 227] width 209 height 13
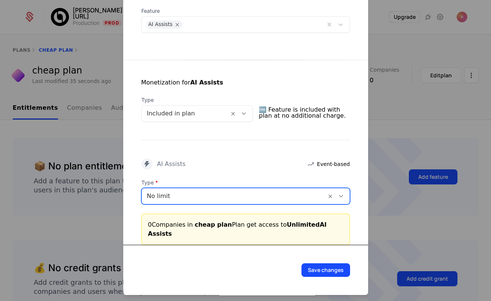
click at [182, 240] on div "Monetization for AI Assists Type Included in plan 🆓 Feature is included with pl…" at bounding box center [245, 148] width 245 height 212
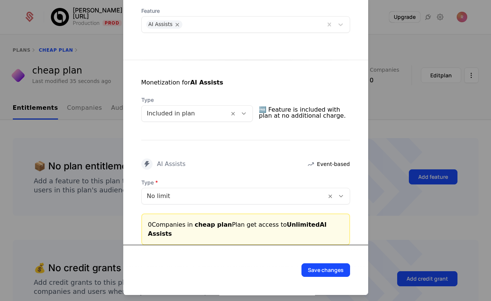
click at [204, 209] on div "Type No limit 0 Companies in cheap plan Plan get access to Unlimited AI Assists" at bounding box center [245, 212] width 209 height 66
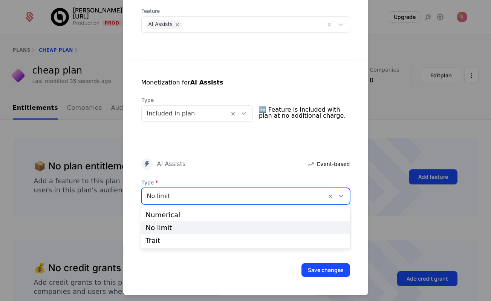
click at [211, 193] on div at bounding box center [234, 196] width 174 height 11
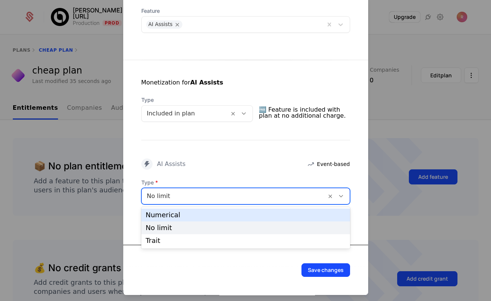
click at [192, 216] on div "Numerical" at bounding box center [246, 215] width 200 height 7
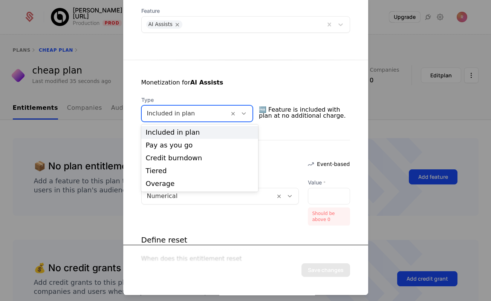
click at [181, 115] on div at bounding box center [185, 113] width 77 height 11
click at [171, 143] on div "Pay as you go" at bounding box center [200, 145] width 108 height 7
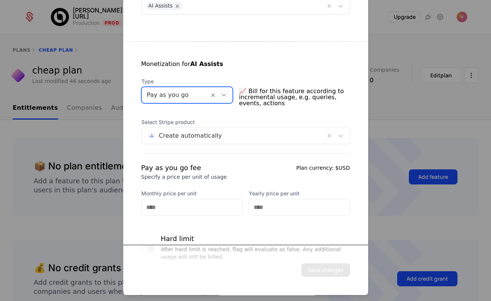
scroll to position [141, 0]
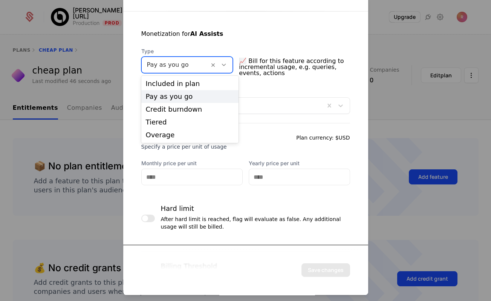
click at [176, 60] on div at bounding box center [175, 65] width 57 height 11
click at [160, 112] on div "Credit burndown" at bounding box center [190, 109] width 88 height 7
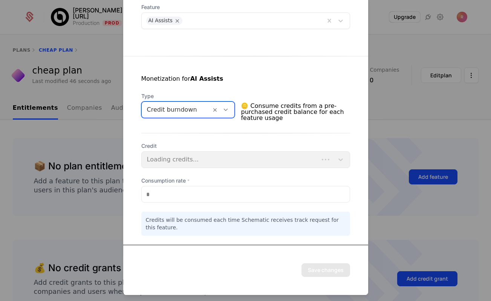
scroll to position [95, 0]
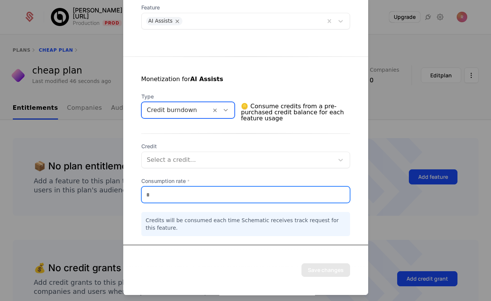
click at [169, 196] on input "*" at bounding box center [246, 195] width 208 height 16
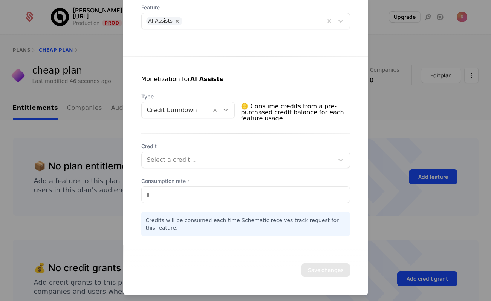
click at [169, 116] on div "Credit burndown" at bounding box center [177, 110] width 70 height 14
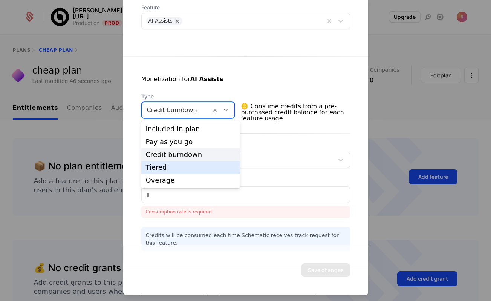
click at [155, 171] on div "Tiered" at bounding box center [191, 167] width 90 height 7
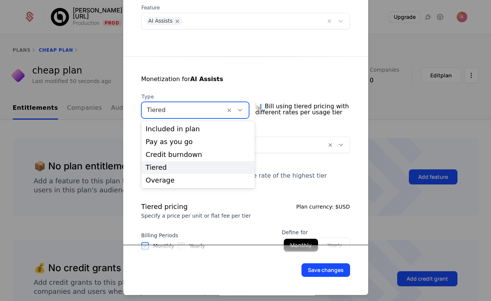
click at [170, 108] on div at bounding box center [184, 110] width 74 height 11
click at [151, 180] on div "Overage" at bounding box center [198, 180] width 105 height 7
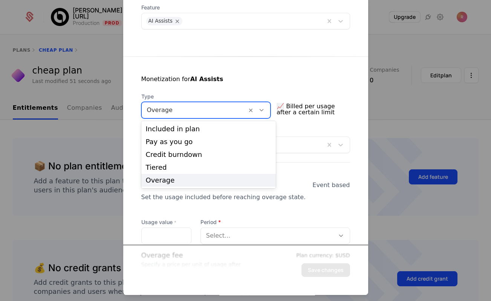
click at [174, 109] on div at bounding box center [194, 110] width 95 height 11
click at [170, 129] on div "Included in plan" at bounding box center [209, 129] width 126 height 7
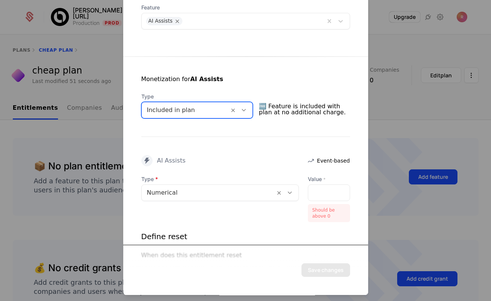
click at [163, 191] on div at bounding box center [208, 192] width 123 height 11
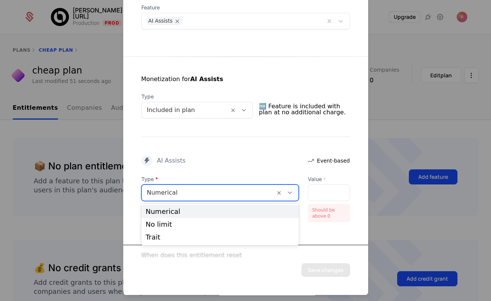
click at [172, 207] on div "Numerical" at bounding box center [220, 211] width 158 height 13
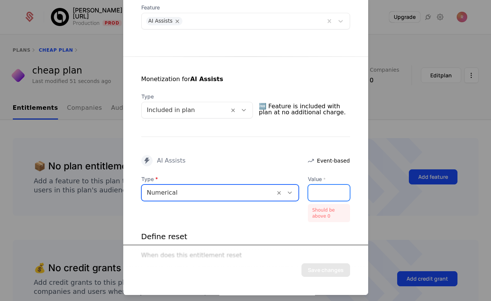
click at [323, 196] on div "*" at bounding box center [329, 192] width 42 height 17
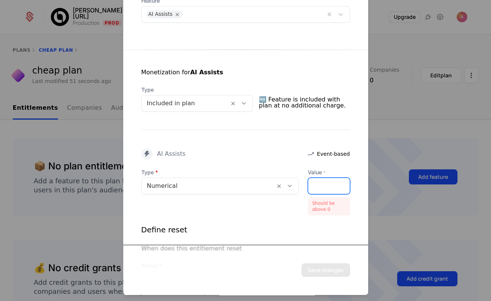
scroll to position [109, 0]
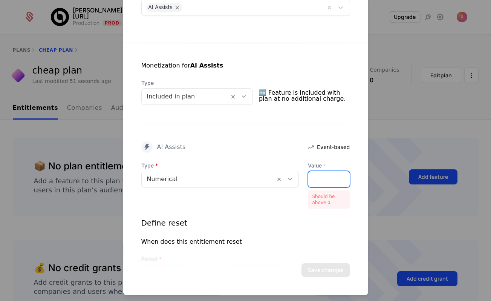
click at [315, 176] on input "*" at bounding box center [312, 179] width 9 height 16
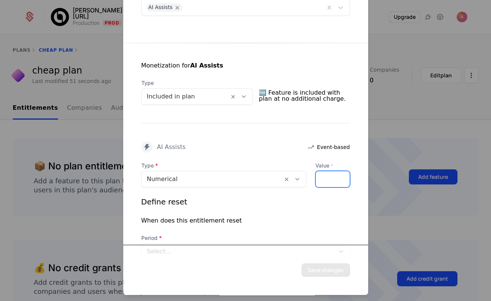
click at [324, 178] on input "*" at bounding box center [320, 179] width 9 height 16
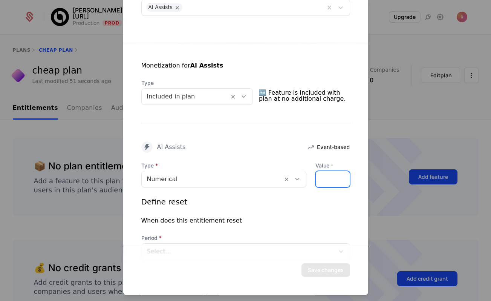
click at [324, 178] on input "*" at bounding box center [320, 179] width 9 height 16
type input "**"
click at [324, 178] on input "**" at bounding box center [320, 179] width 9 height 16
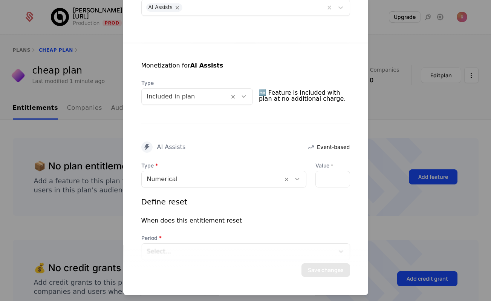
scroll to position [164, 0]
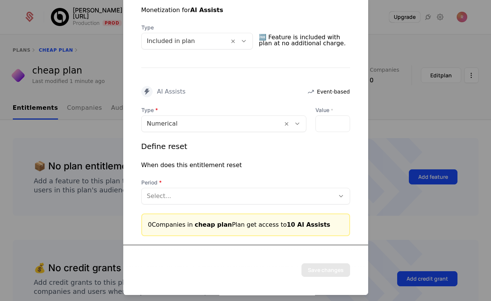
click at [199, 193] on div at bounding box center [238, 196] width 183 height 11
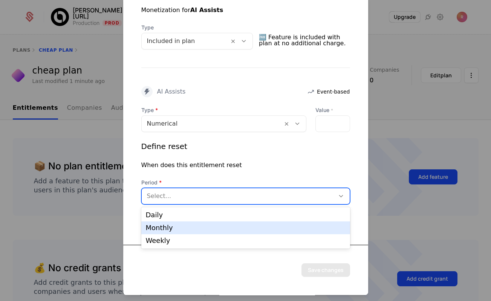
click at [184, 229] on div "Monthly" at bounding box center [246, 227] width 200 height 7
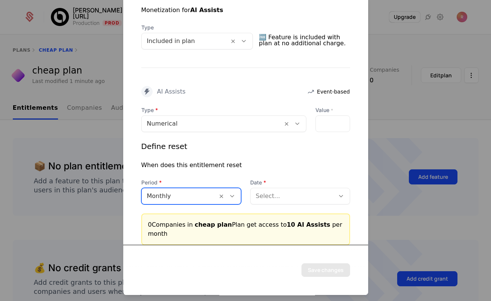
scroll to position [173, 0]
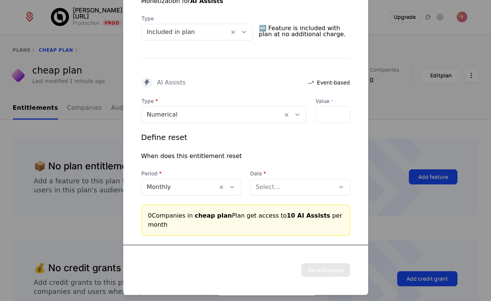
click at [302, 178] on div "Date Select..." at bounding box center [300, 183] width 100 height 26
click at [288, 189] on div at bounding box center [293, 187] width 74 height 11
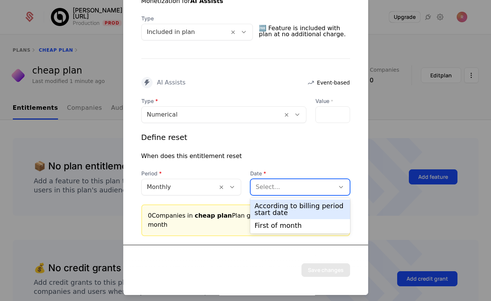
click at [277, 207] on div "According to billing period start date" at bounding box center [300, 209] width 91 height 14
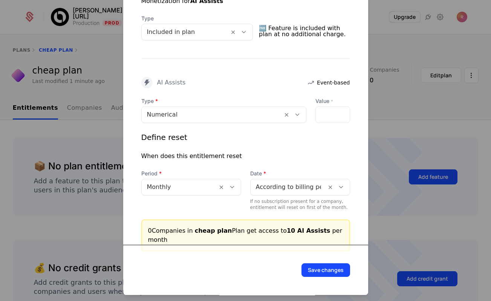
click at [312, 276] on button "Save changes" at bounding box center [326, 270] width 49 height 14
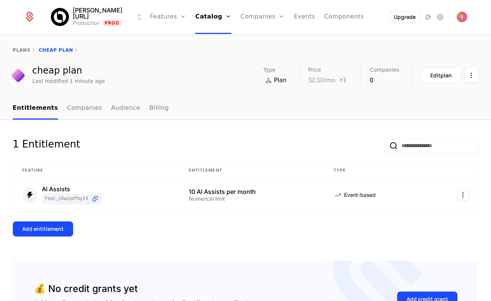
click at [210, 16] on link "Catalog" at bounding box center [213, 17] width 36 height 34
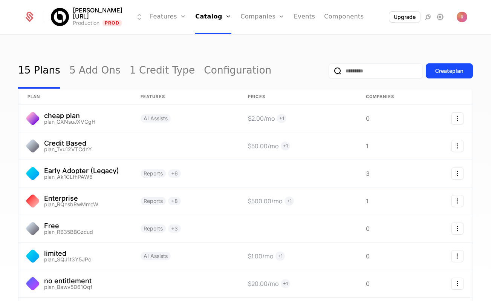
click at [246, 17] on link "Companies" at bounding box center [263, 17] width 44 height 34
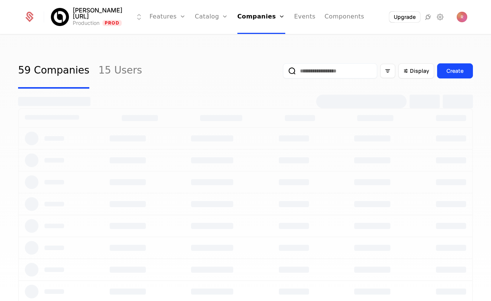
scroll to position [199, 0]
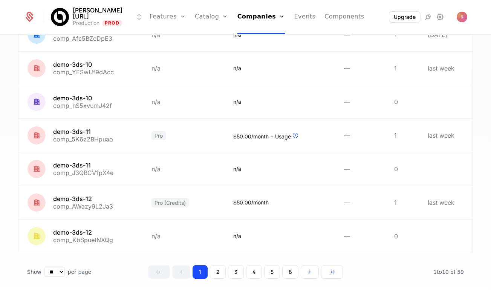
click at [289, 266] on button "6" at bounding box center [290, 272] width 16 height 14
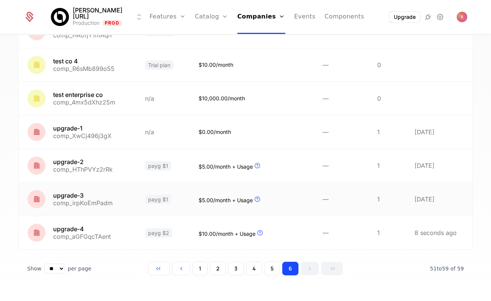
scroll to position [166, 0]
click at [132, 239] on link at bounding box center [77, 232] width 118 height 33
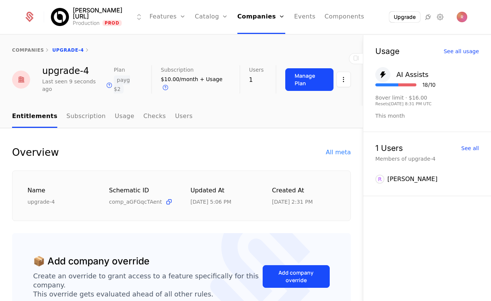
click at [342, 79] on html "[PERSON_NAME][URL] Production Prod Features Features Flags Catalog Plans Add On…" at bounding box center [245, 150] width 491 height 301
click at [306, 69] on html "[PERSON_NAME][URL] Production Prod Features Features Flags Catalog Plans Add On…" at bounding box center [245, 150] width 491 height 301
click at [301, 75] on div "Manage Plan" at bounding box center [309, 79] width 29 height 15
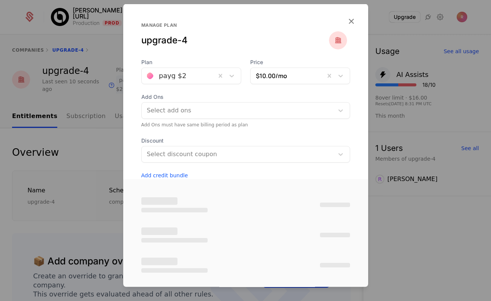
click at [175, 110] on div at bounding box center [237, 110] width 183 height 11
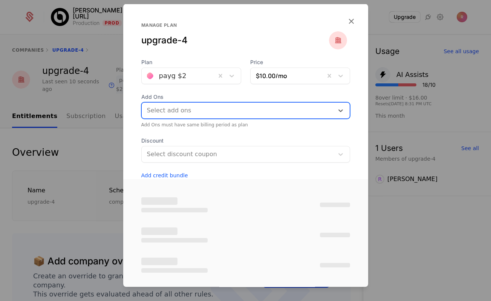
click at [175, 110] on div at bounding box center [237, 110] width 183 height 11
click at [181, 81] on div "payg $2" at bounding box center [179, 76] width 74 height 14
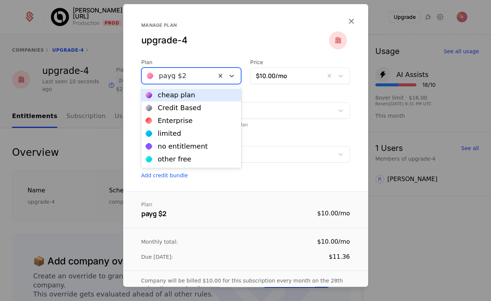
click at [179, 98] on div "cheap plan" at bounding box center [191, 95] width 100 height 13
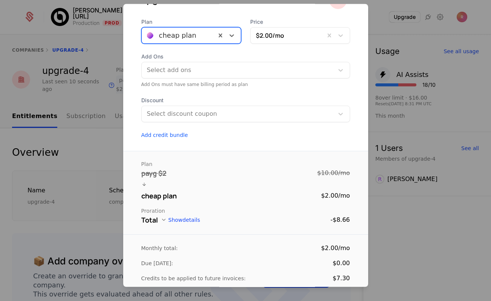
scroll to position [91, 0]
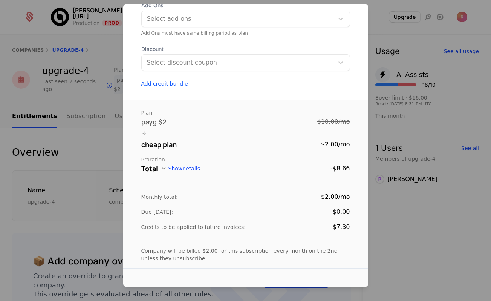
click at [104, 52] on div at bounding box center [245, 150] width 491 height 301
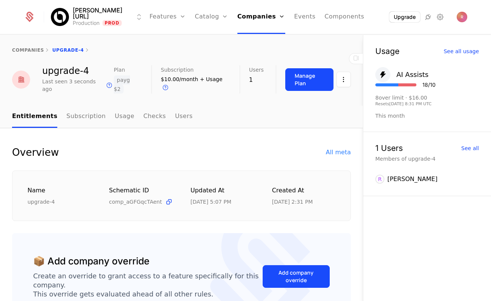
click at [204, 76] on link "Configuration" at bounding box center [223, 73] width 39 height 6
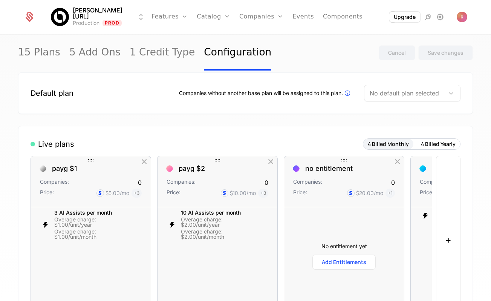
scroll to position [0, 99]
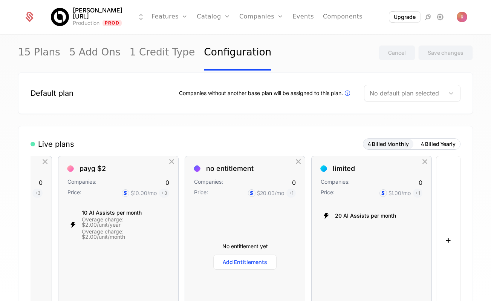
click at [439, 192] on button "+" at bounding box center [448, 240] width 25 height 169
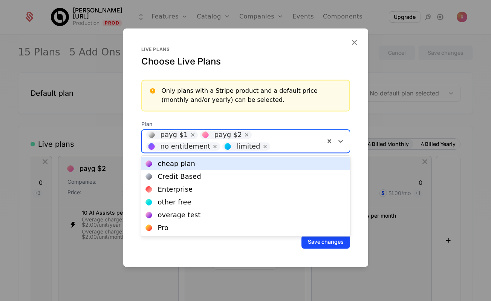
click at [275, 146] on div at bounding box center [297, 146] width 48 height 11
click at [175, 165] on div "cheap plan" at bounding box center [176, 163] width 37 height 7
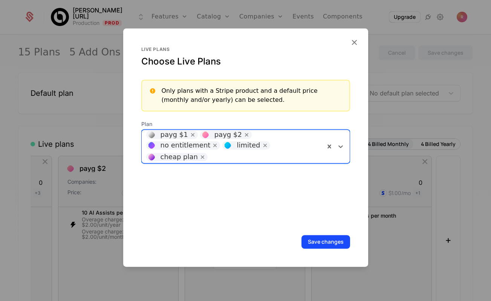
click at [333, 237] on button "Save changes" at bounding box center [326, 242] width 49 height 14
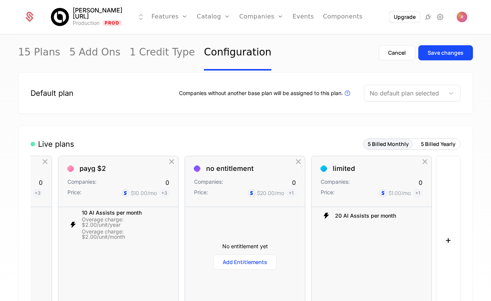
click at [445, 52] on div "Save changes" at bounding box center [446, 53] width 36 height 8
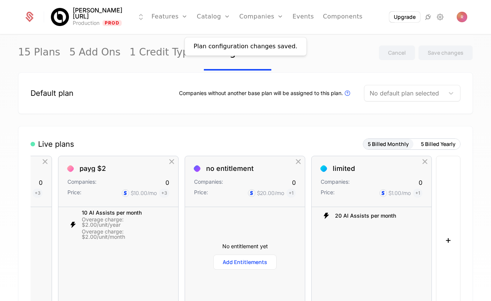
click at [163, 19] on link "Features" at bounding box center [170, 17] width 36 height 34
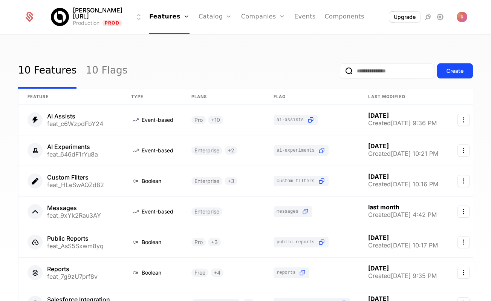
click at [247, 13] on link "Companies" at bounding box center [263, 17] width 44 height 34
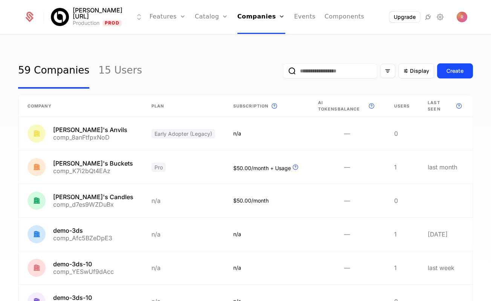
scroll to position [199, 0]
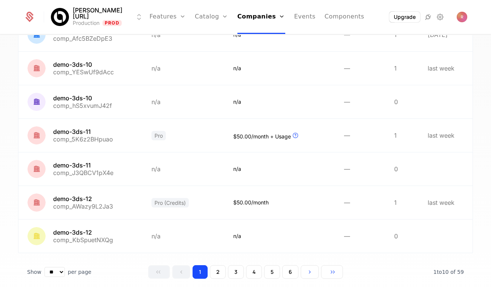
click at [299, 274] on div "1 2 3 4 5 6" at bounding box center [245, 272] width 195 height 14
click at [290, 274] on button "6" at bounding box center [290, 272] width 16 height 14
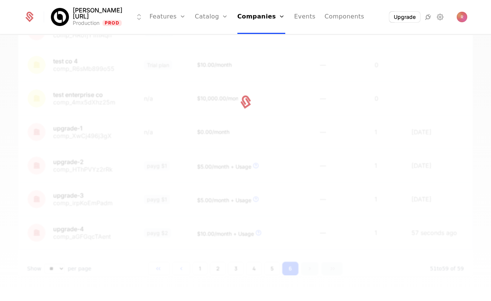
scroll to position [166, 0]
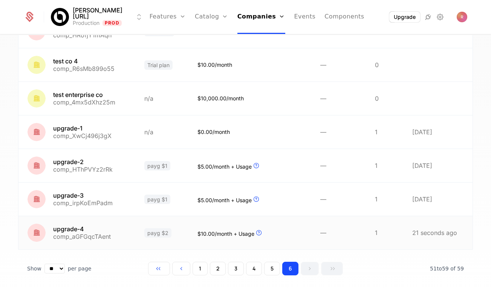
click at [160, 218] on link at bounding box center [161, 232] width 53 height 33
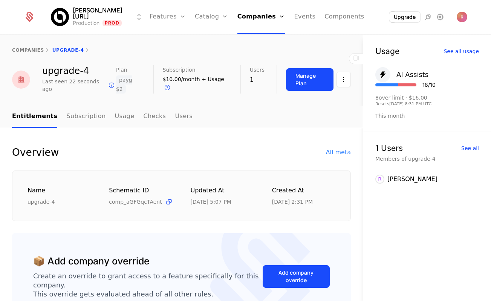
click at [345, 80] on html "[PERSON_NAME][URL] Production Prod Features Features Flags Catalog Plans Add On…" at bounding box center [245, 150] width 491 height 301
click at [309, 106] on div "Edit company" at bounding box center [308, 105] width 47 height 11
click at [209, 39] on link "Plans" at bounding box center [223, 37] width 39 height 6
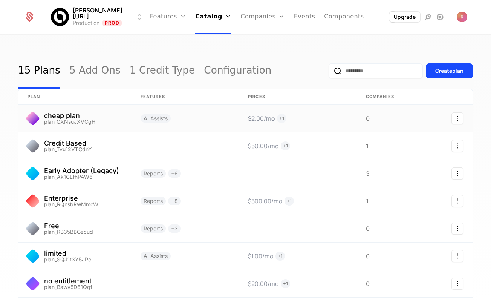
click at [110, 114] on link at bounding box center [74, 118] width 113 height 27
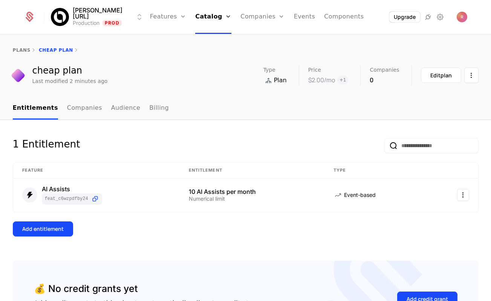
click at [436, 76] on div "Edit plan" at bounding box center [441, 76] width 21 height 8
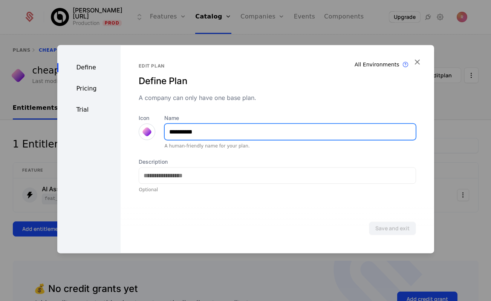
click at [187, 139] on input "**********" at bounding box center [290, 132] width 251 height 16
type input "**********"
click at [369, 221] on button "Save and exit" at bounding box center [392, 228] width 47 height 14
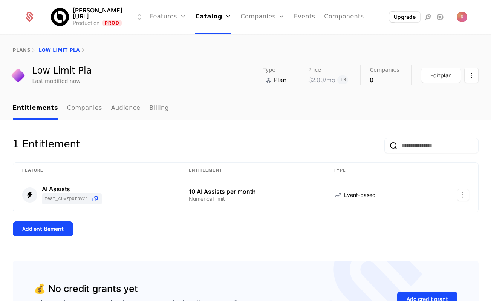
click at [445, 79] on div "Edit plan" at bounding box center [441, 76] width 21 height 8
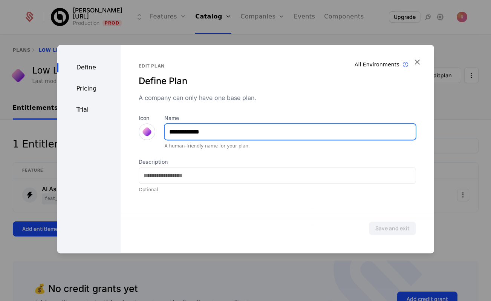
click at [222, 132] on input "**********" at bounding box center [290, 132] width 251 height 16
type input "**********"
click at [369, 221] on button "Save and exit" at bounding box center [392, 228] width 47 height 14
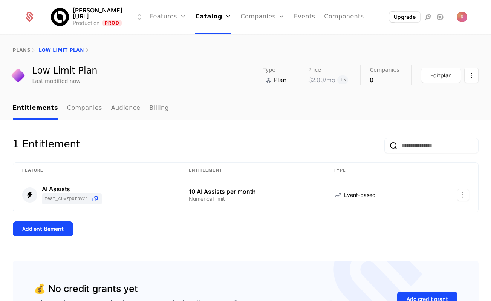
click at [195, 18] on link "Catalog" at bounding box center [213, 17] width 36 height 34
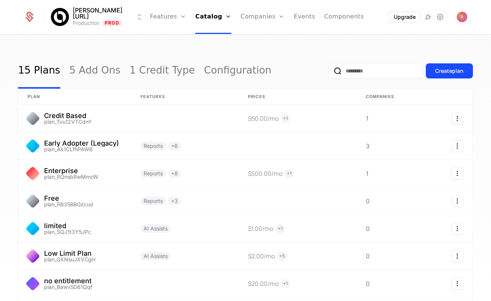
click at [245, 18] on link "Companies" at bounding box center [263, 17] width 44 height 34
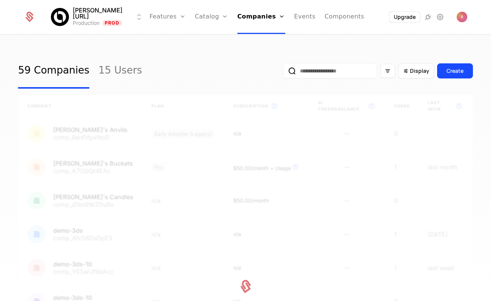
scroll to position [199, 0]
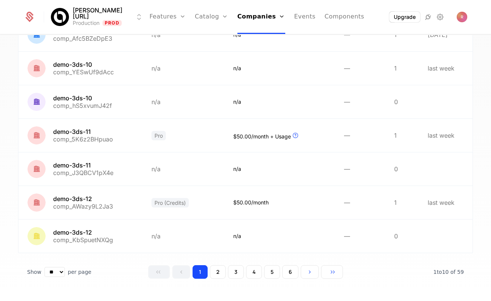
click at [291, 269] on button "6" at bounding box center [290, 272] width 16 height 14
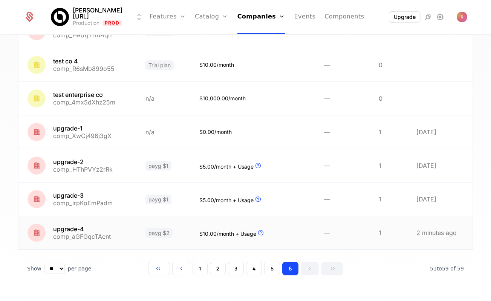
click at [294, 242] on link at bounding box center [327, 232] width 86 height 33
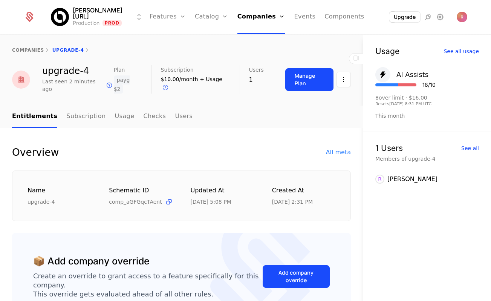
click at [299, 72] on div "Manage Plan" at bounding box center [309, 79] width 29 height 15
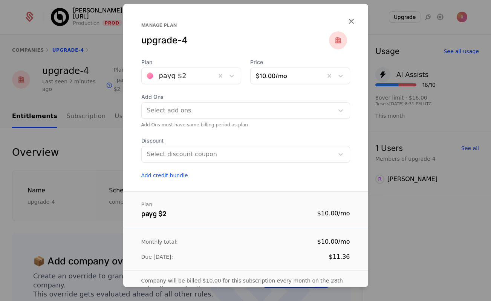
click at [201, 109] on div at bounding box center [237, 110] width 183 height 11
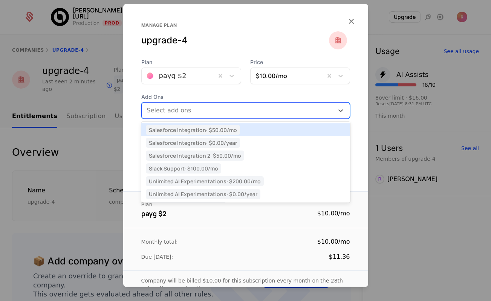
click at [186, 83] on div "payg $2" at bounding box center [191, 75] width 100 height 17
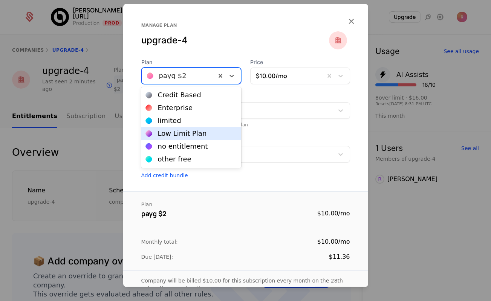
click at [172, 134] on div "Low Limit Plan" at bounding box center [182, 133] width 49 height 7
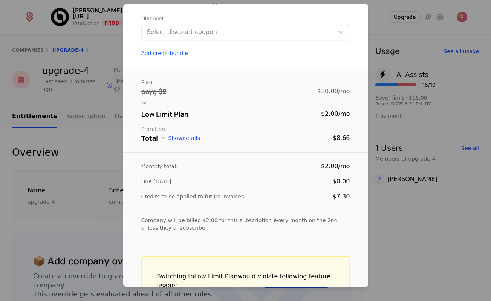
scroll to position [204, 0]
